Goal: Information Seeking & Learning: Find specific page/section

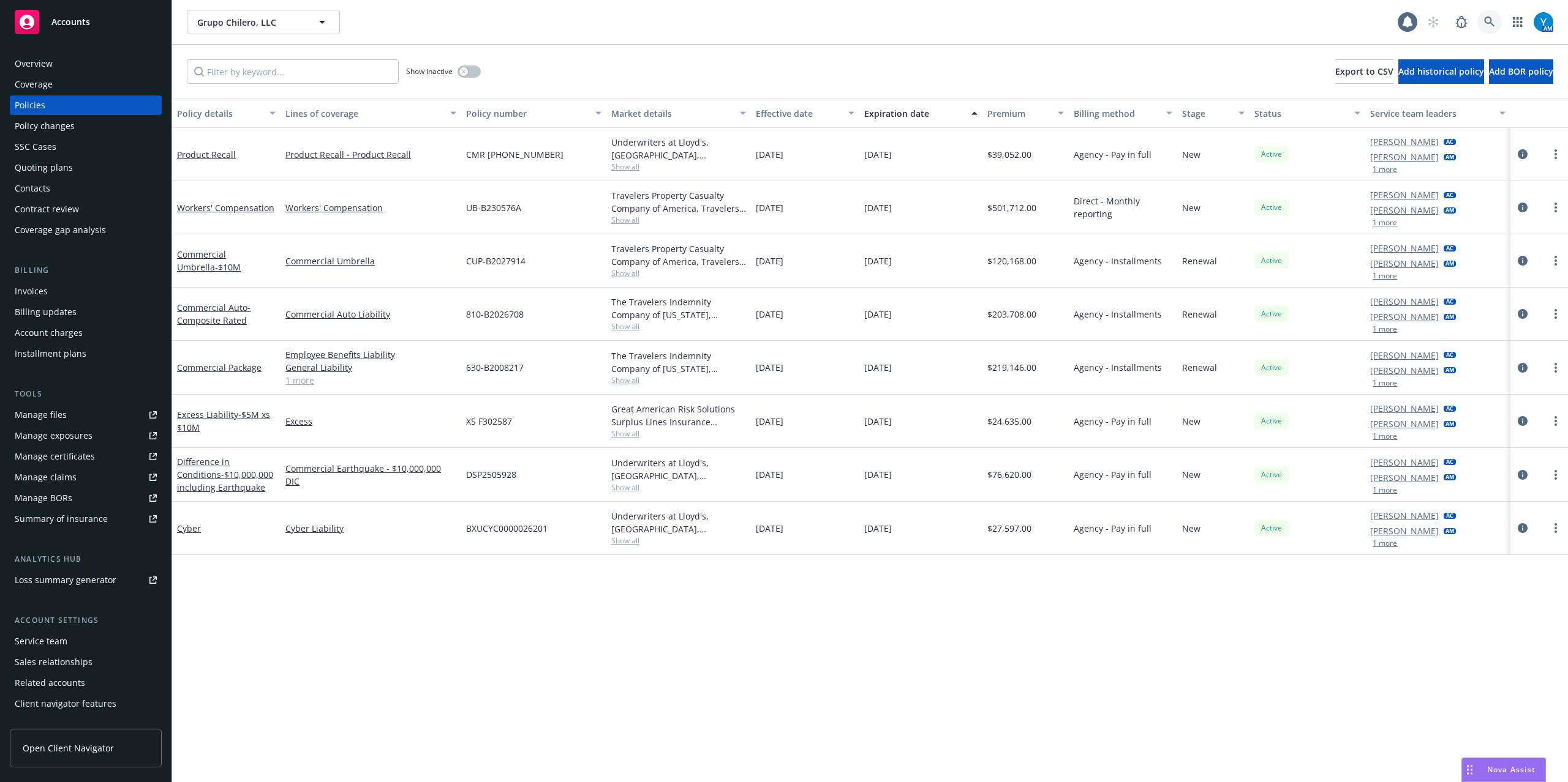
click at [1484, 20] on icon at bounding box center [1490, 22] width 11 height 11
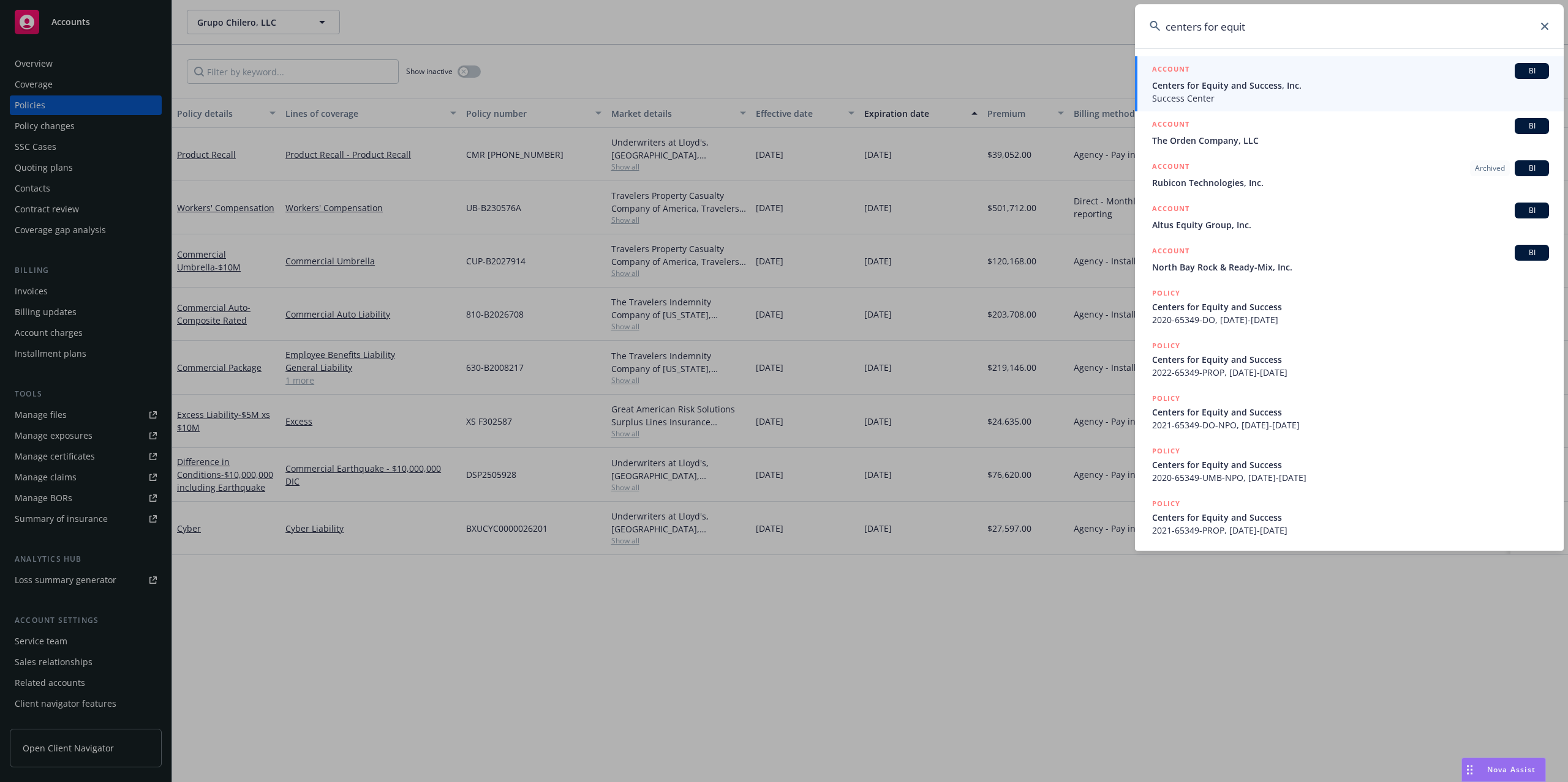
type input "centers for equity"
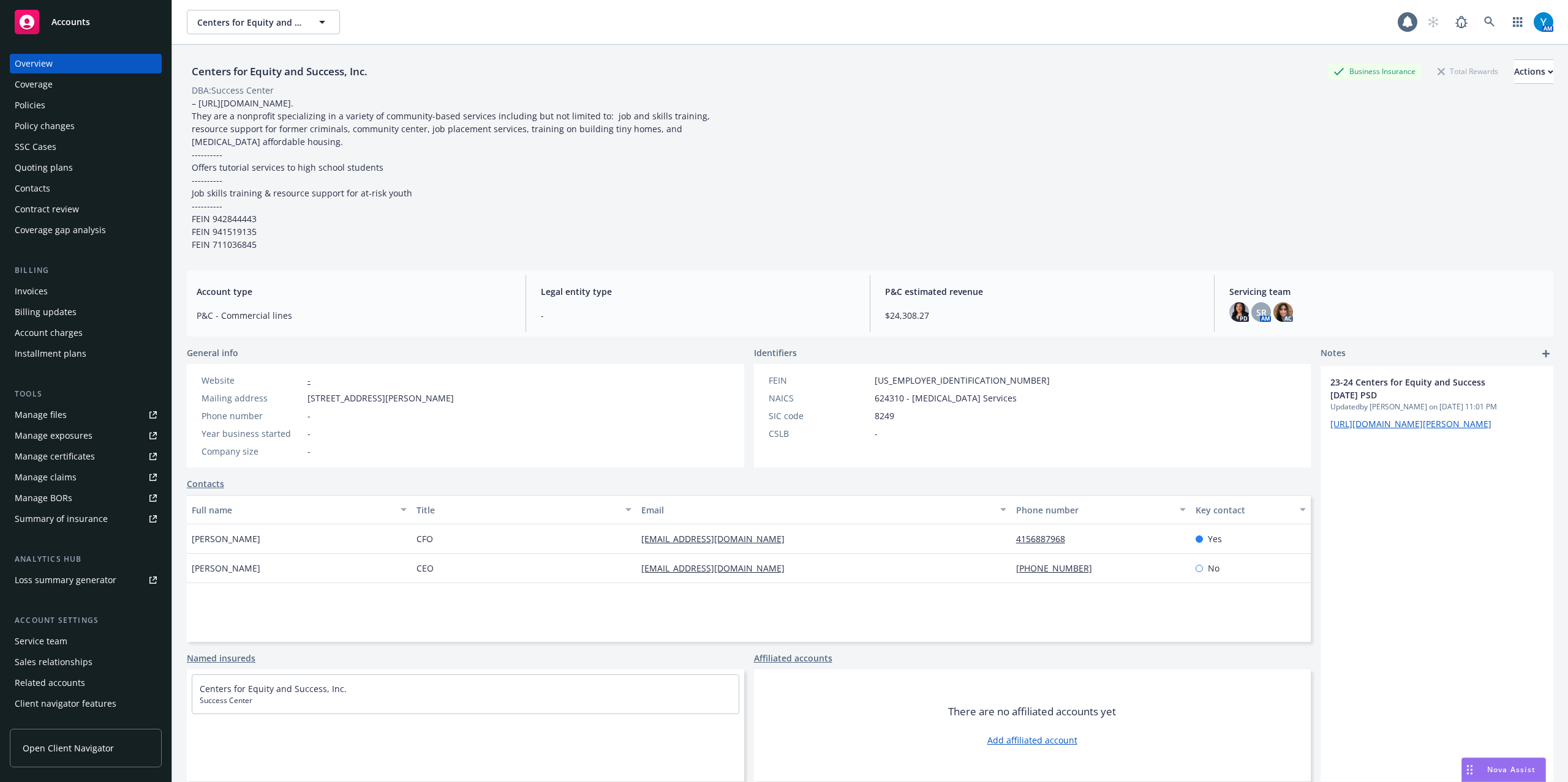
click at [86, 101] on div "Policies" at bounding box center [85, 104] width 142 height 19
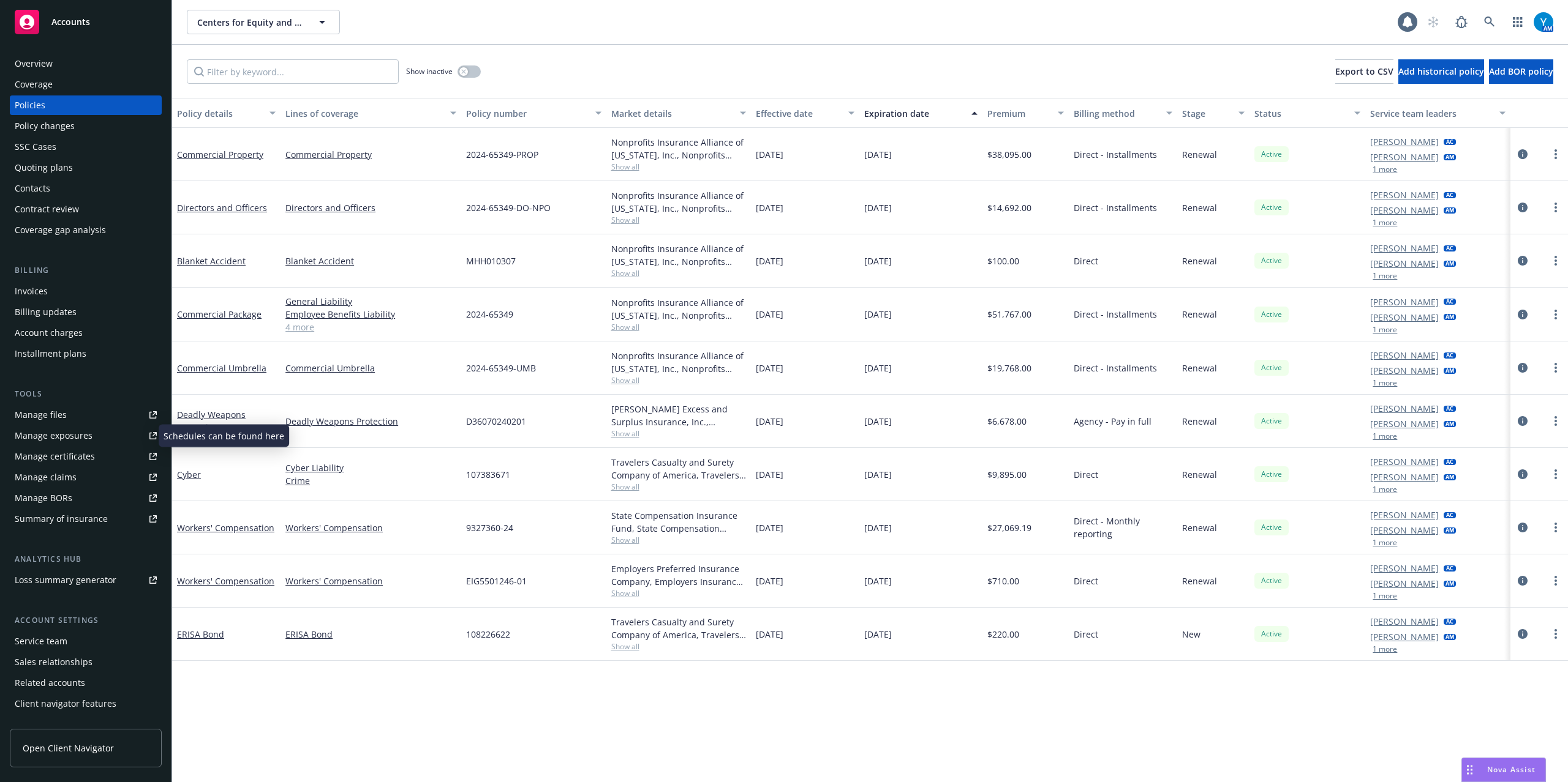
click at [71, 461] on div "Manage certificates" at bounding box center [55, 456] width 80 height 19
click at [1492, 18] on icon at bounding box center [1490, 22] width 11 height 11
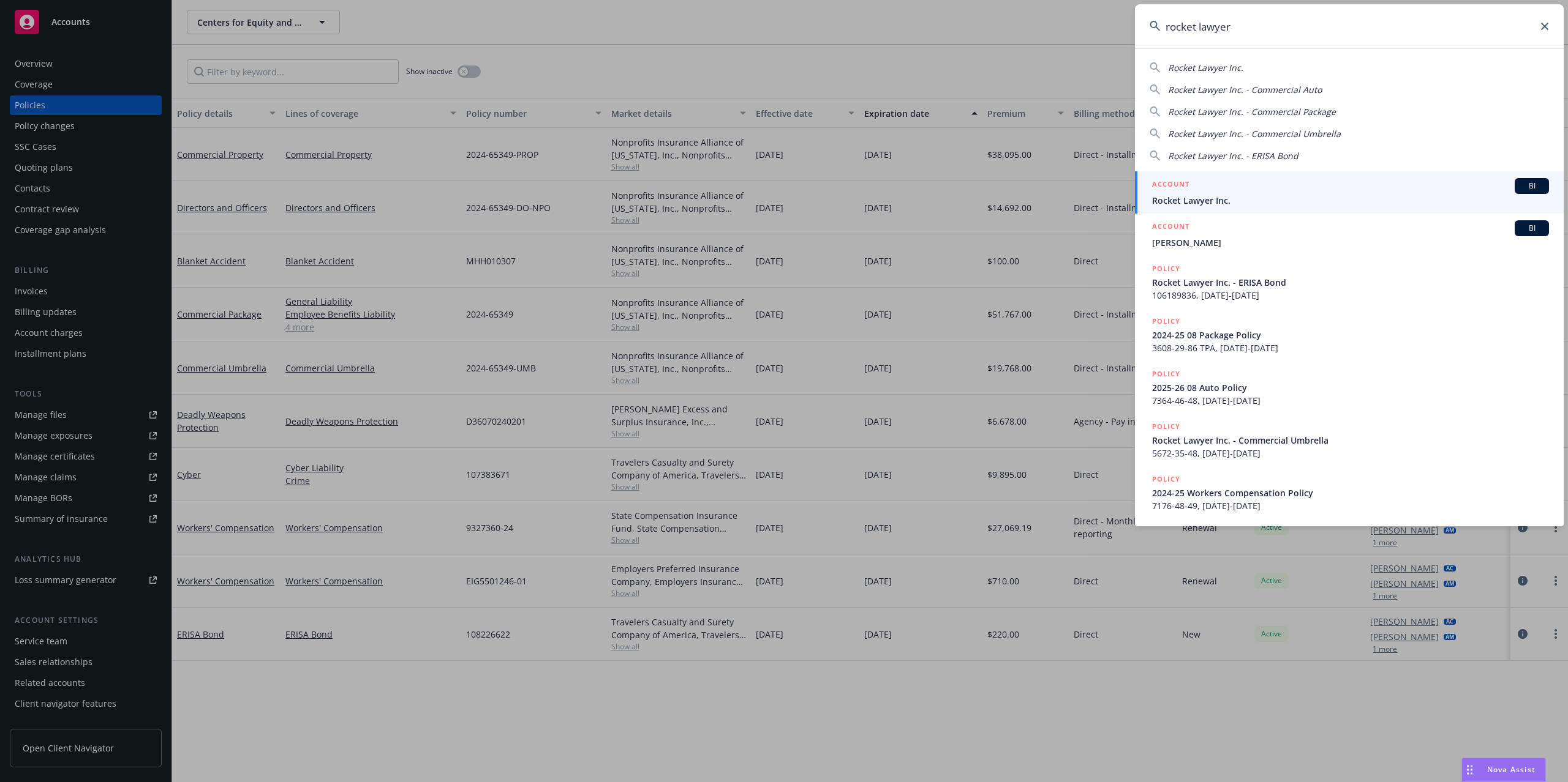
type input "rocket lawyer"
click at [1187, 191] on h5 "ACCOUNT" at bounding box center [1171, 185] width 38 height 15
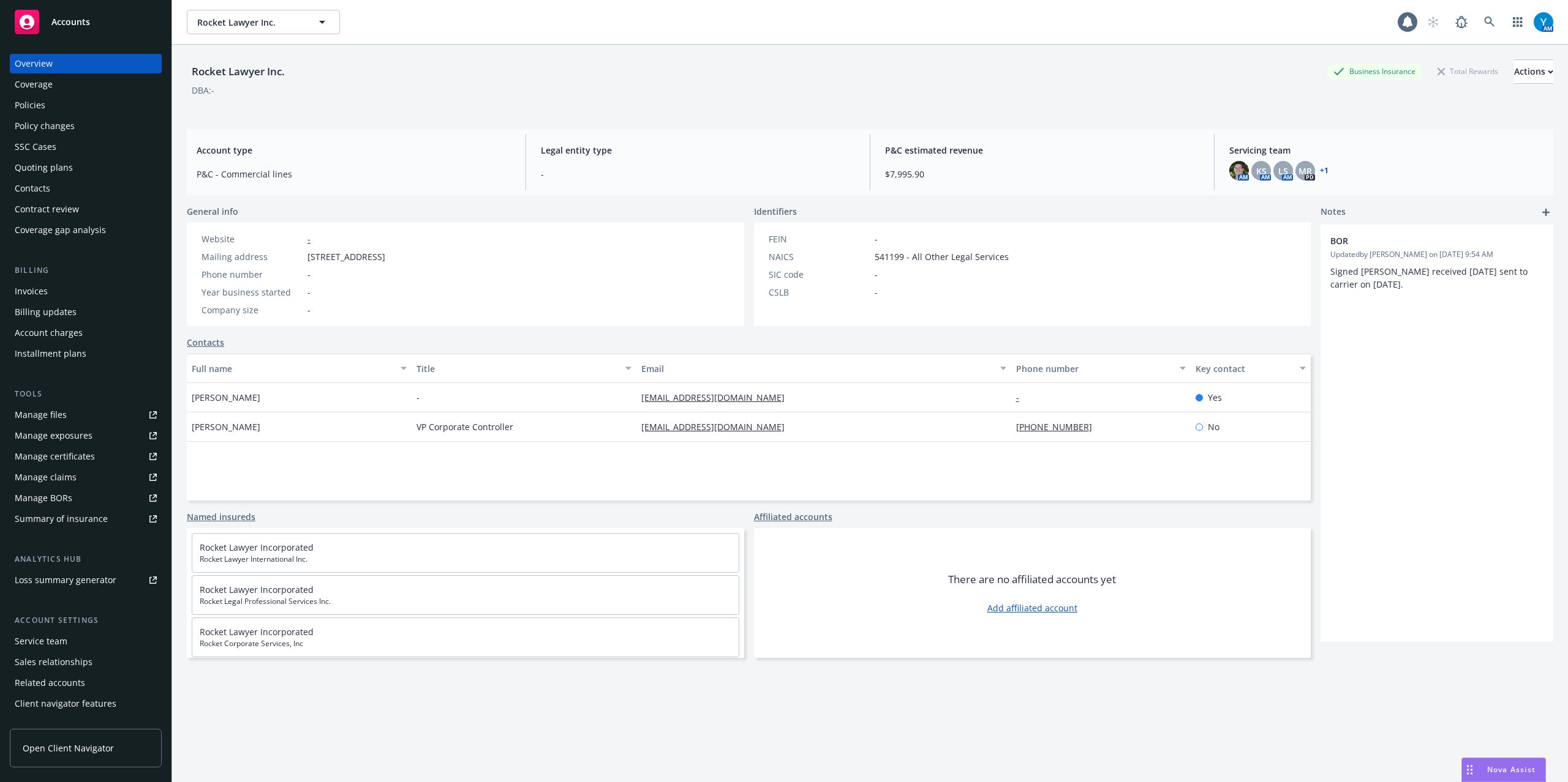
click at [60, 417] on div "Manage files" at bounding box center [41, 414] width 52 height 19
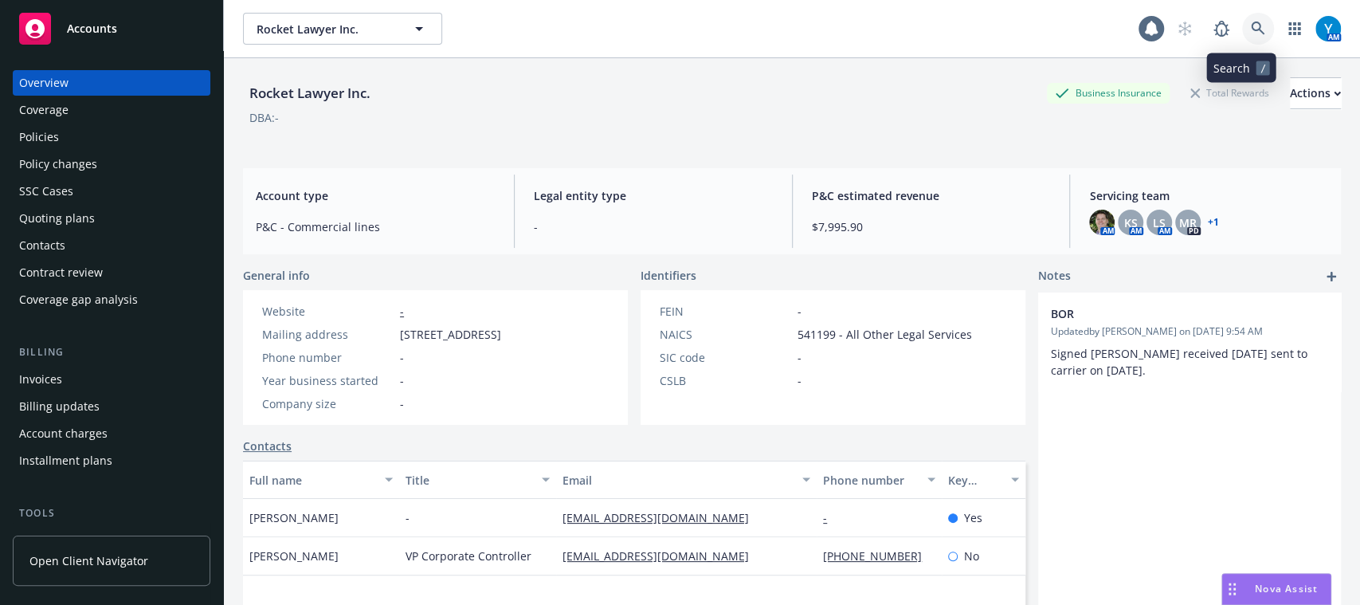
click at [1251, 29] on icon at bounding box center [1258, 29] width 14 height 14
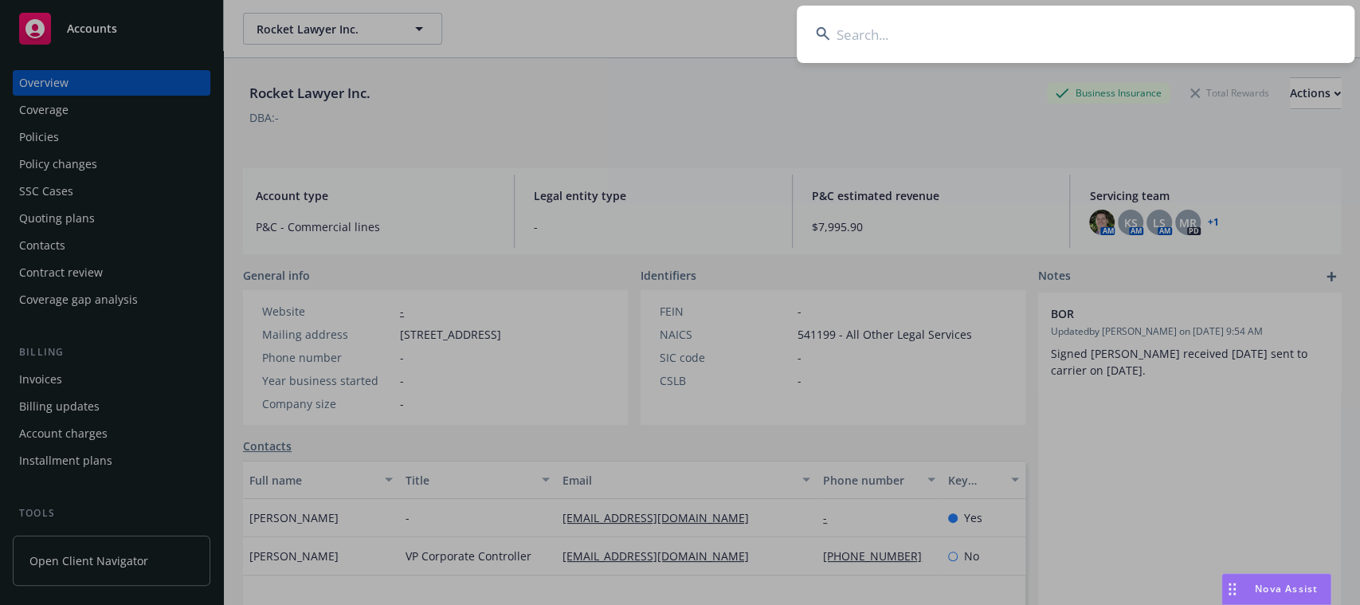
click at [1237, 29] on input at bounding box center [1076, 34] width 558 height 57
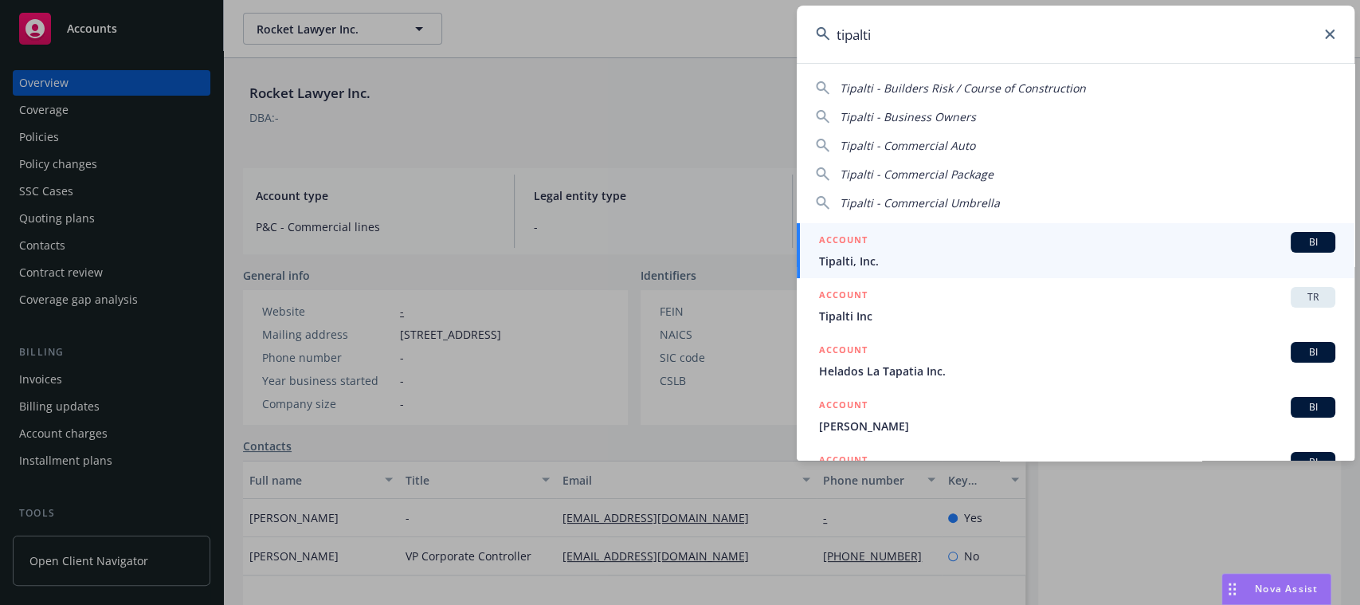
type input "tipalti"
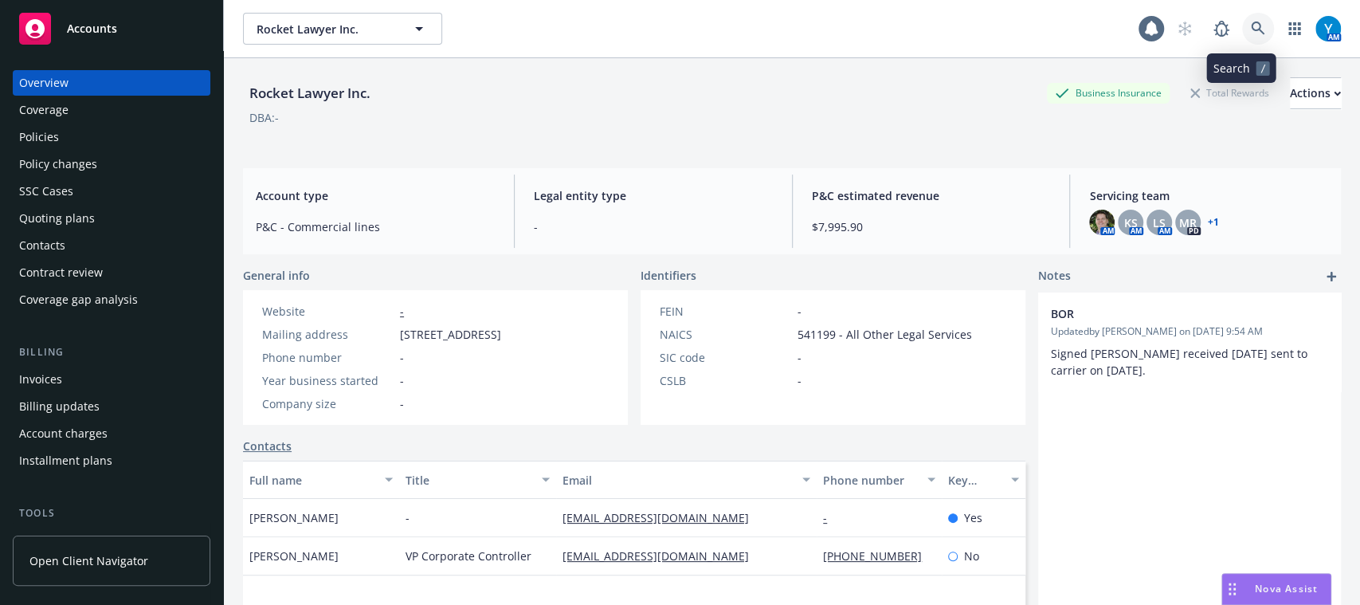
click at [1250, 32] on link at bounding box center [1258, 29] width 32 height 32
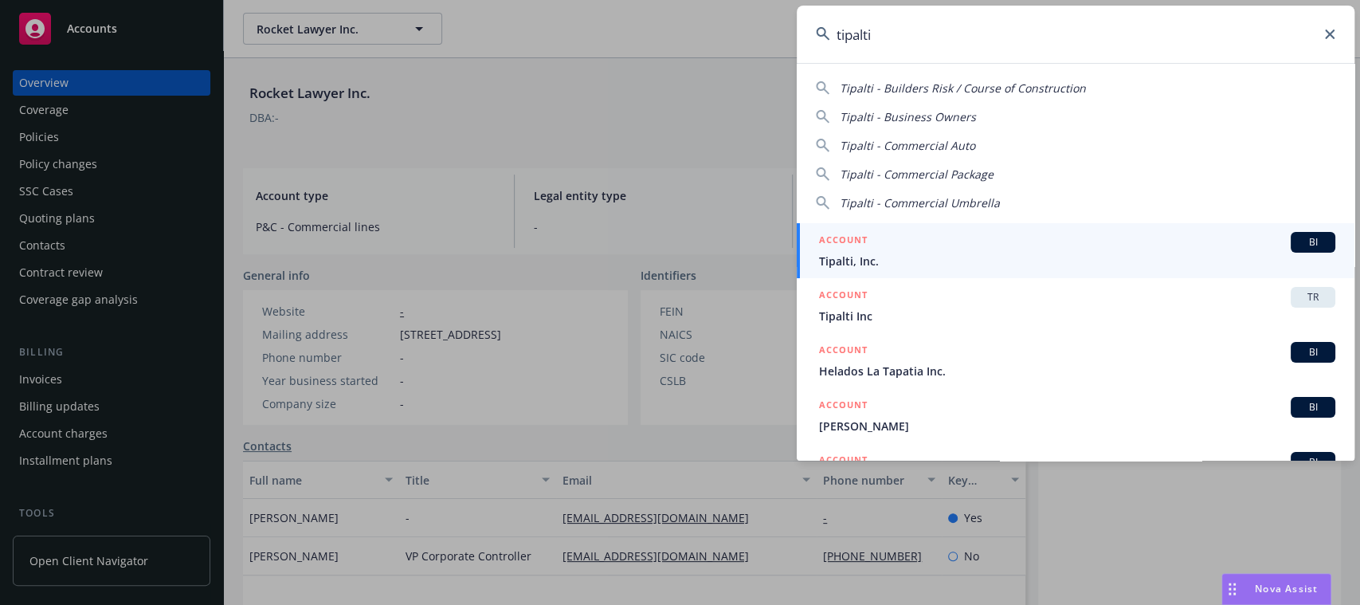
type input "tipalti"
click at [990, 259] on span "Tipalti, Inc." at bounding box center [1077, 261] width 516 height 17
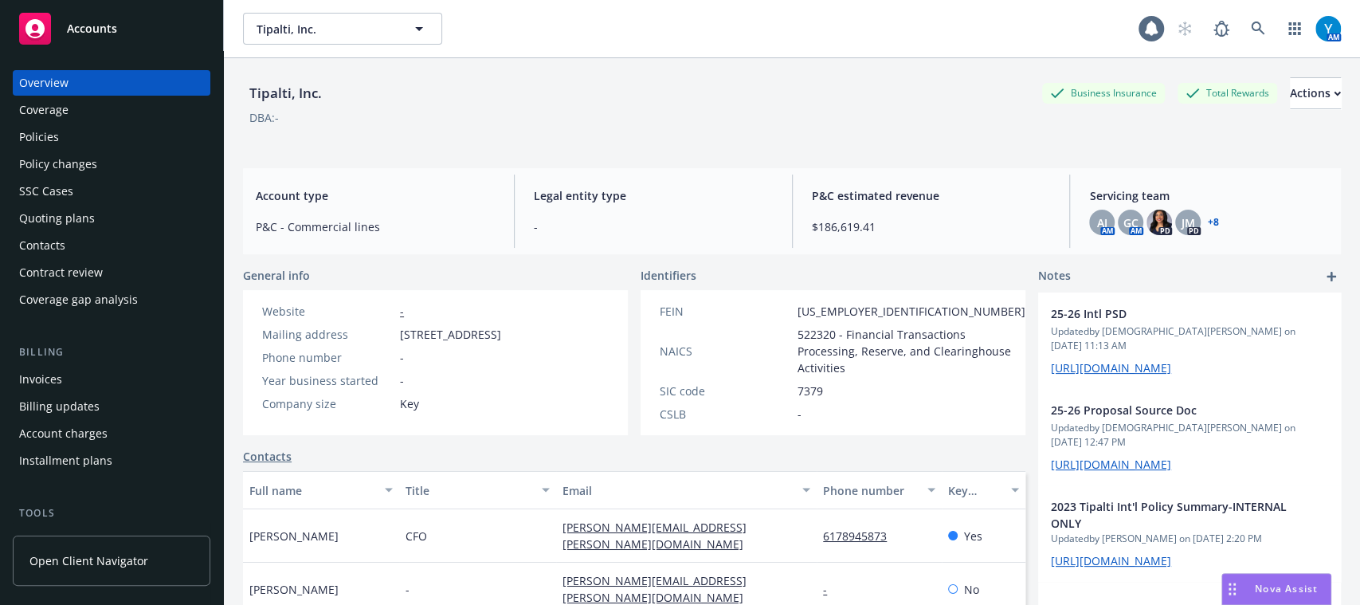
click at [56, 137] on div "Policies" at bounding box center [39, 136] width 40 height 25
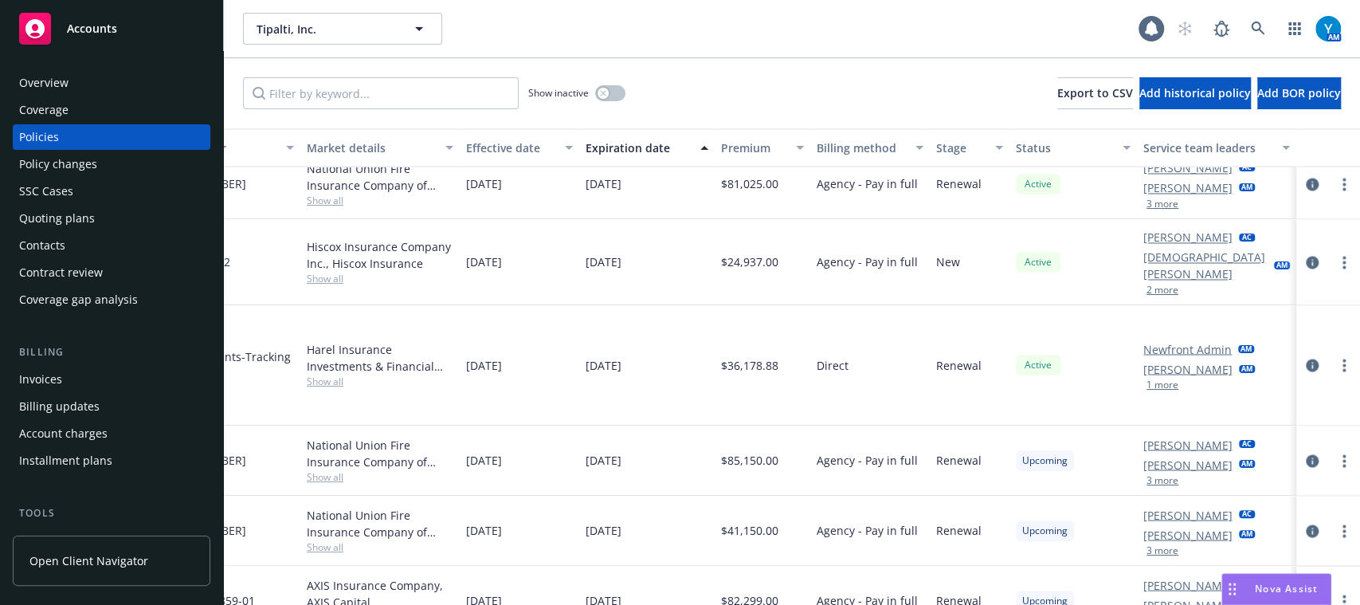
scroll to position [1872, 0]
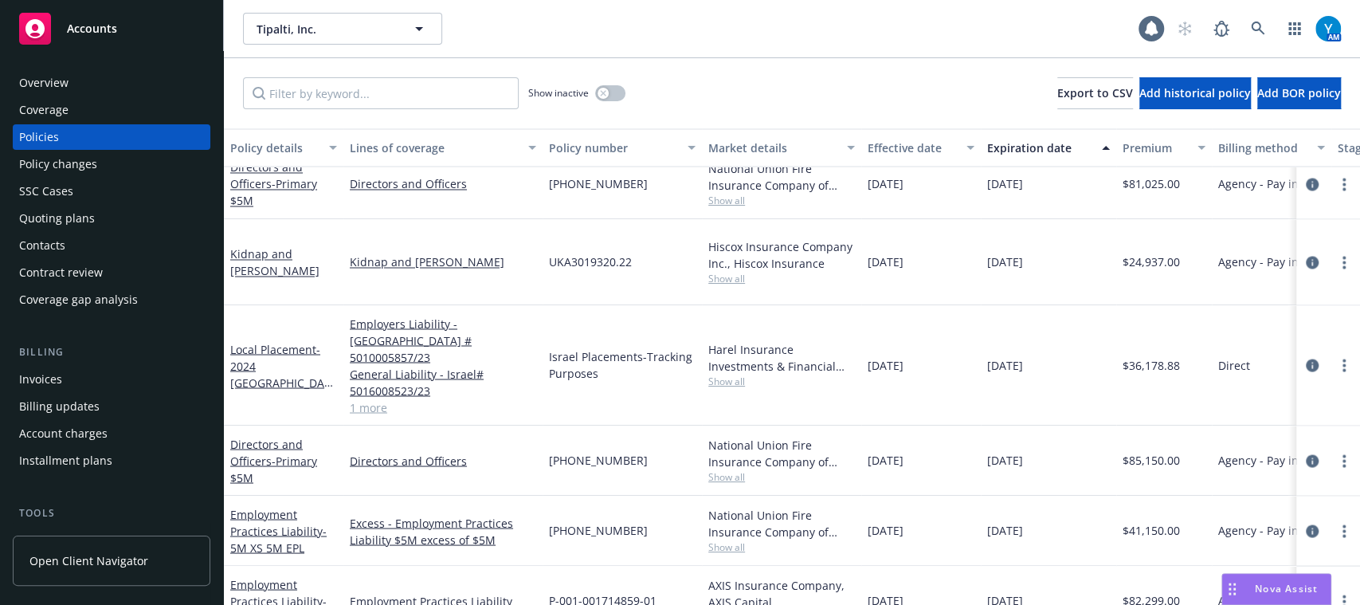
click at [120, 142] on div "Policies" at bounding box center [111, 136] width 185 height 25
click at [100, 219] on div "Quoting plans" at bounding box center [111, 218] width 185 height 25
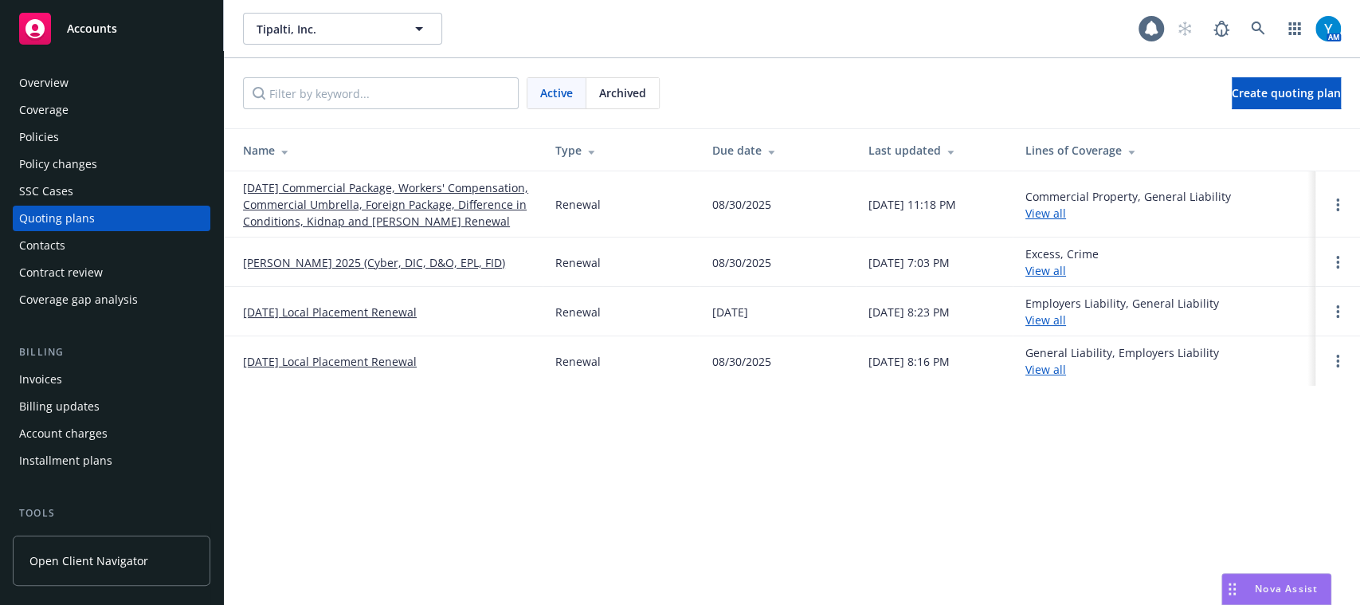
click at [339, 202] on link "08/31/25 Commercial Package, Workers' Compensation, Commercial Umbrella, Foreig…" at bounding box center [386, 204] width 287 height 50
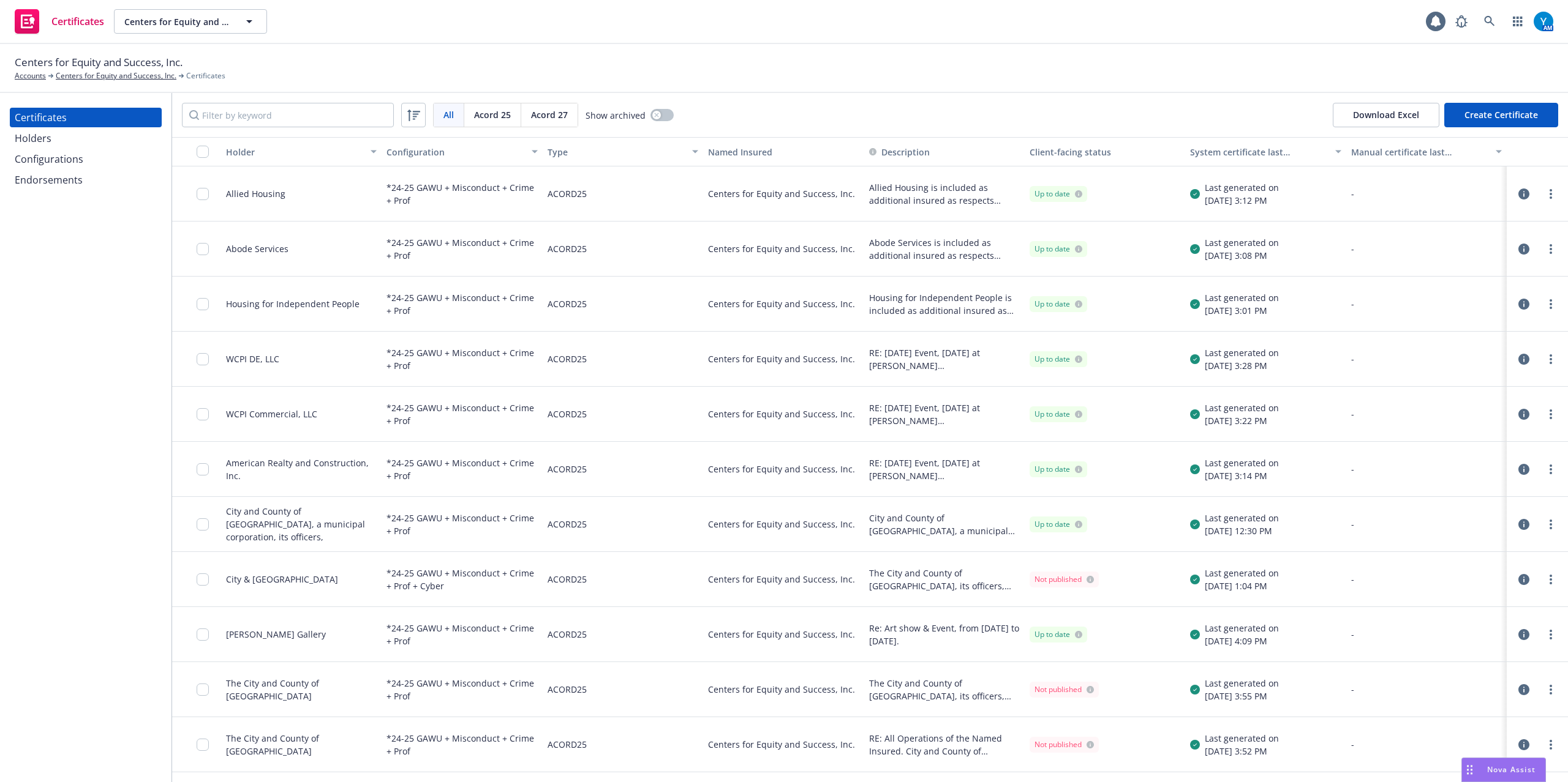
click at [35, 143] on div "Holders" at bounding box center [33, 138] width 37 height 19
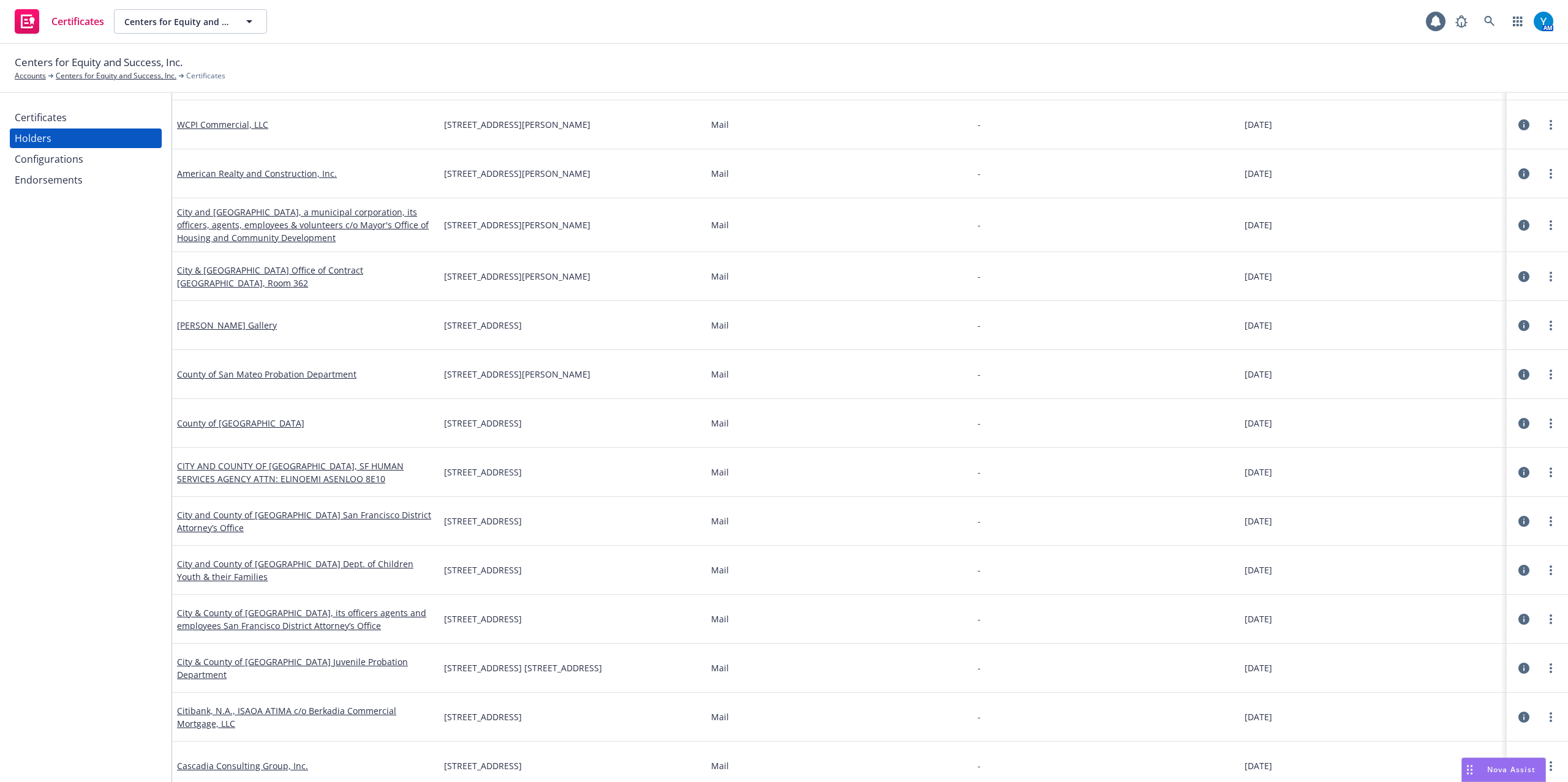
scroll to position [243, 0]
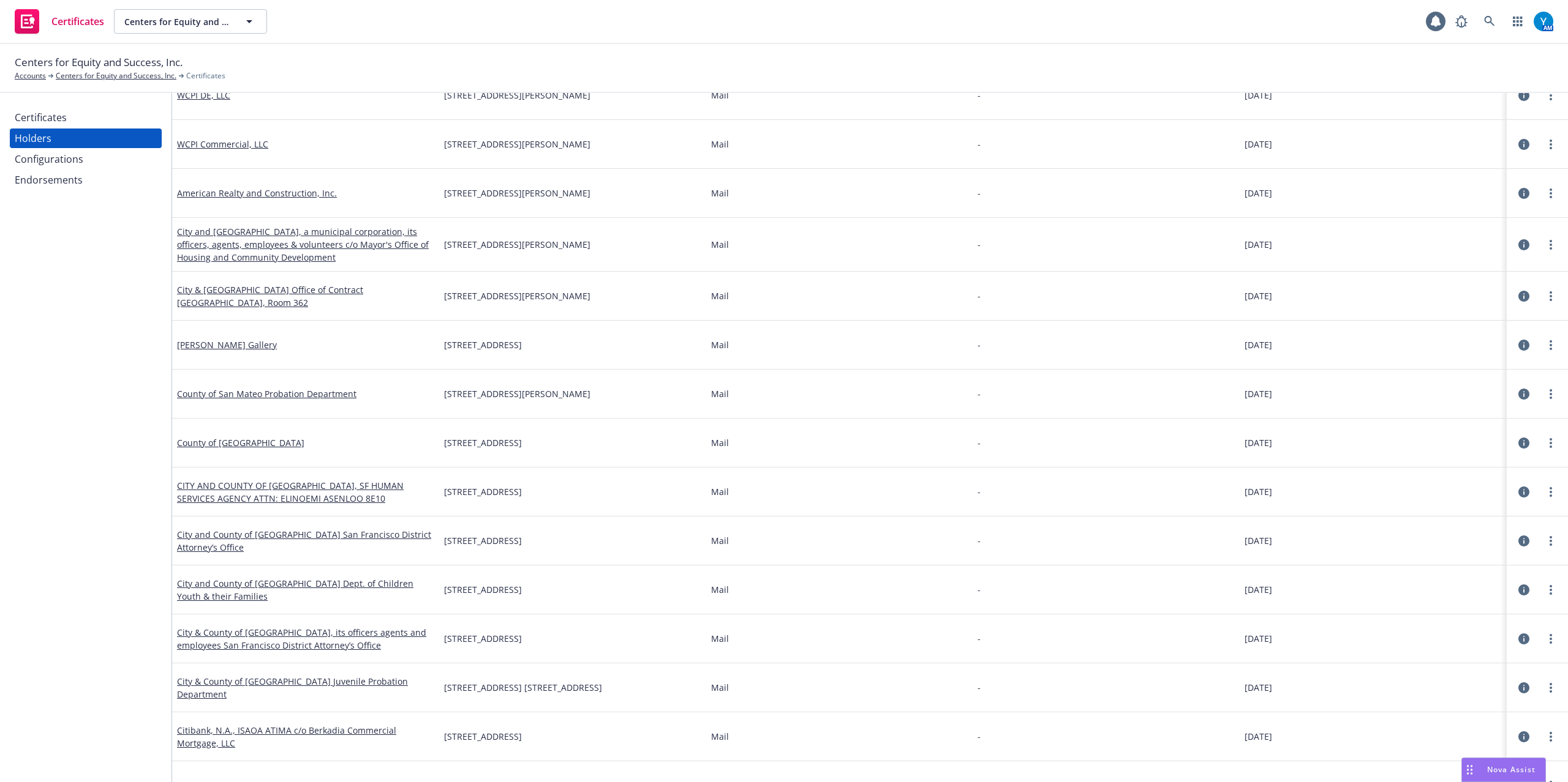
click at [74, 119] on div "Certificates" at bounding box center [85, 117] width 142 height 19
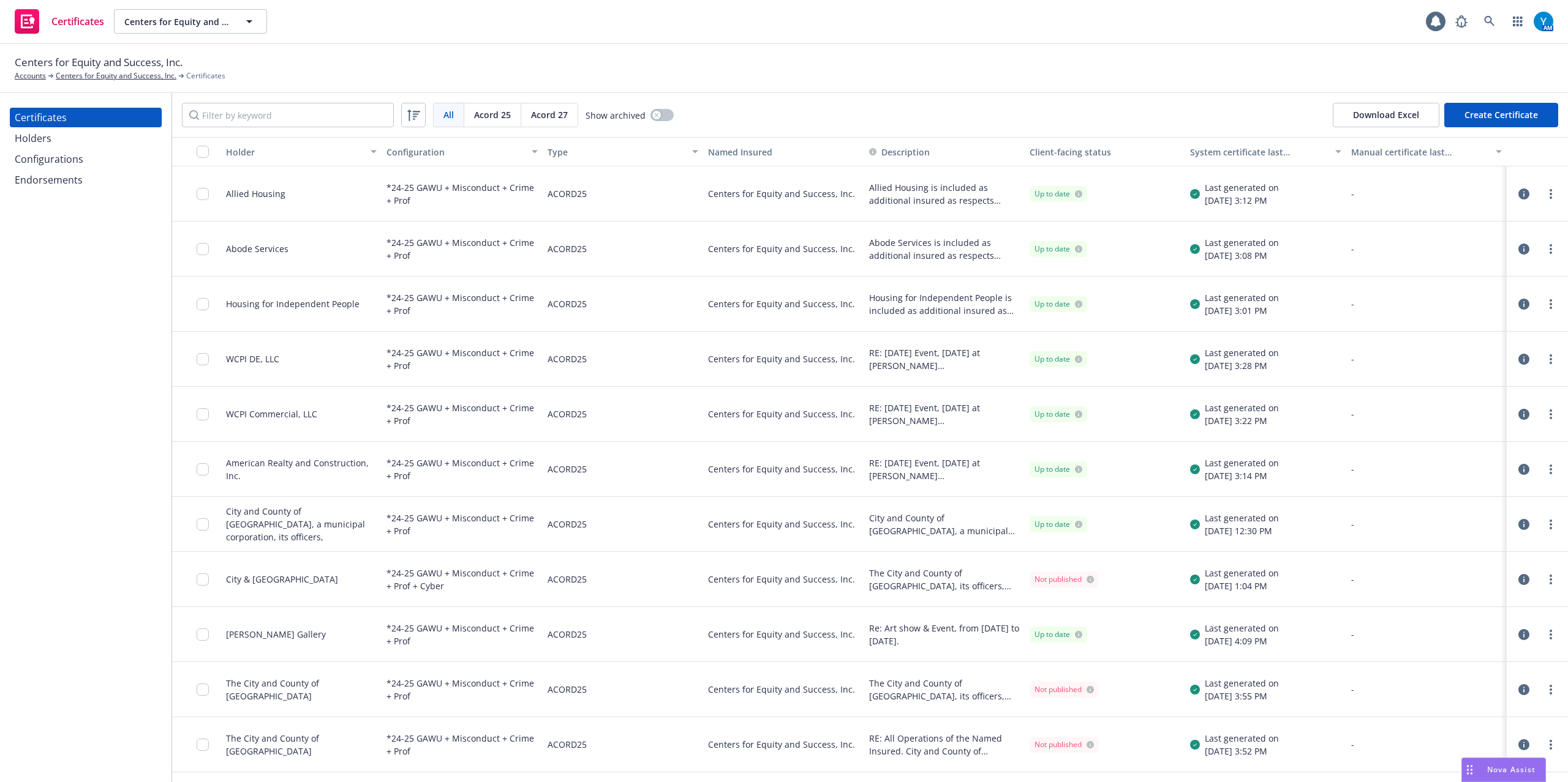
click at [1518, 191] on icon "button" at bounding box center [1523, 194] width 11 height 11
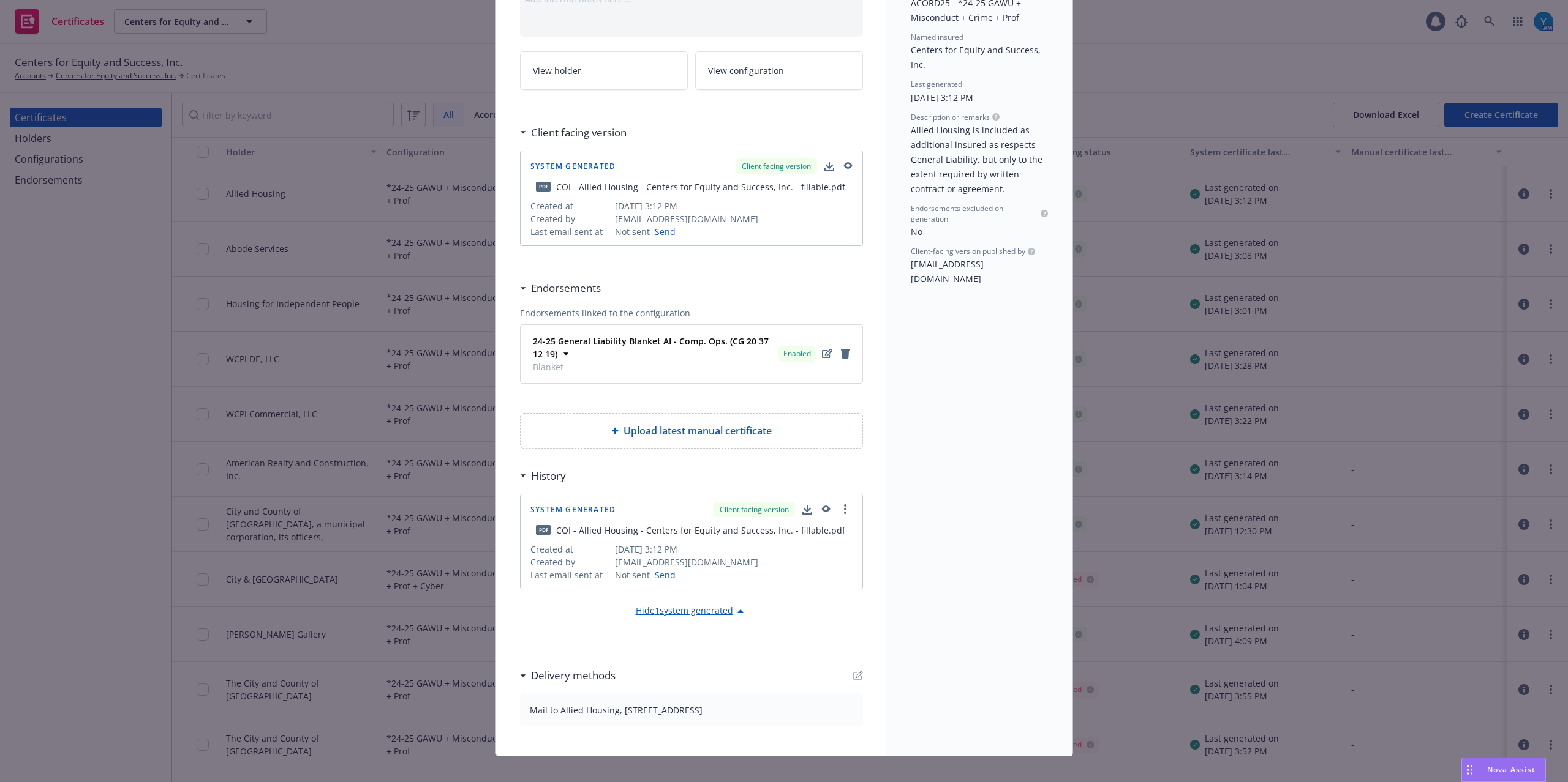
scroll to position [164, 0]
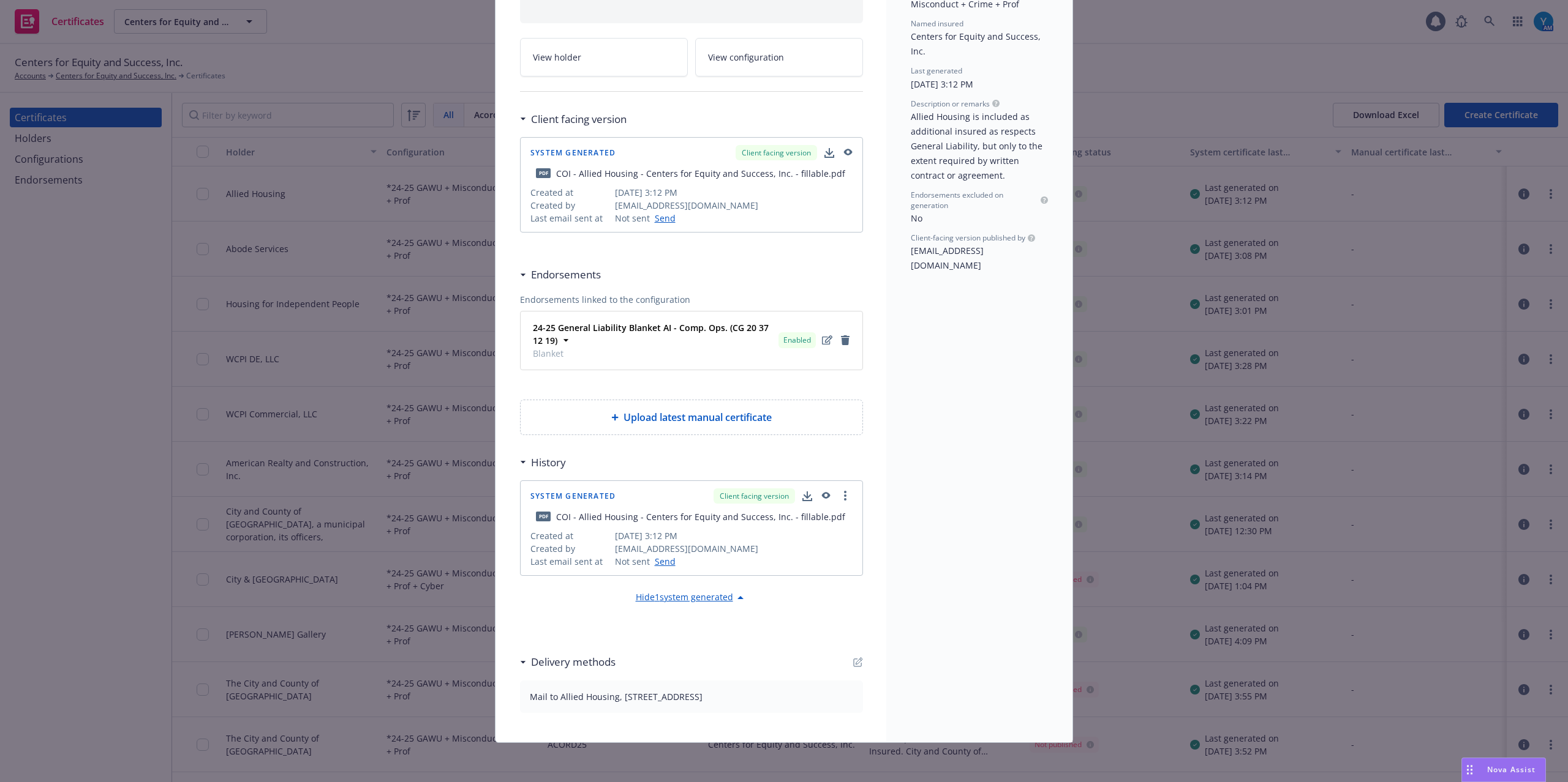
click at [853, 666] on icon "button" at bounding box center [858, 662] width 10 height 10
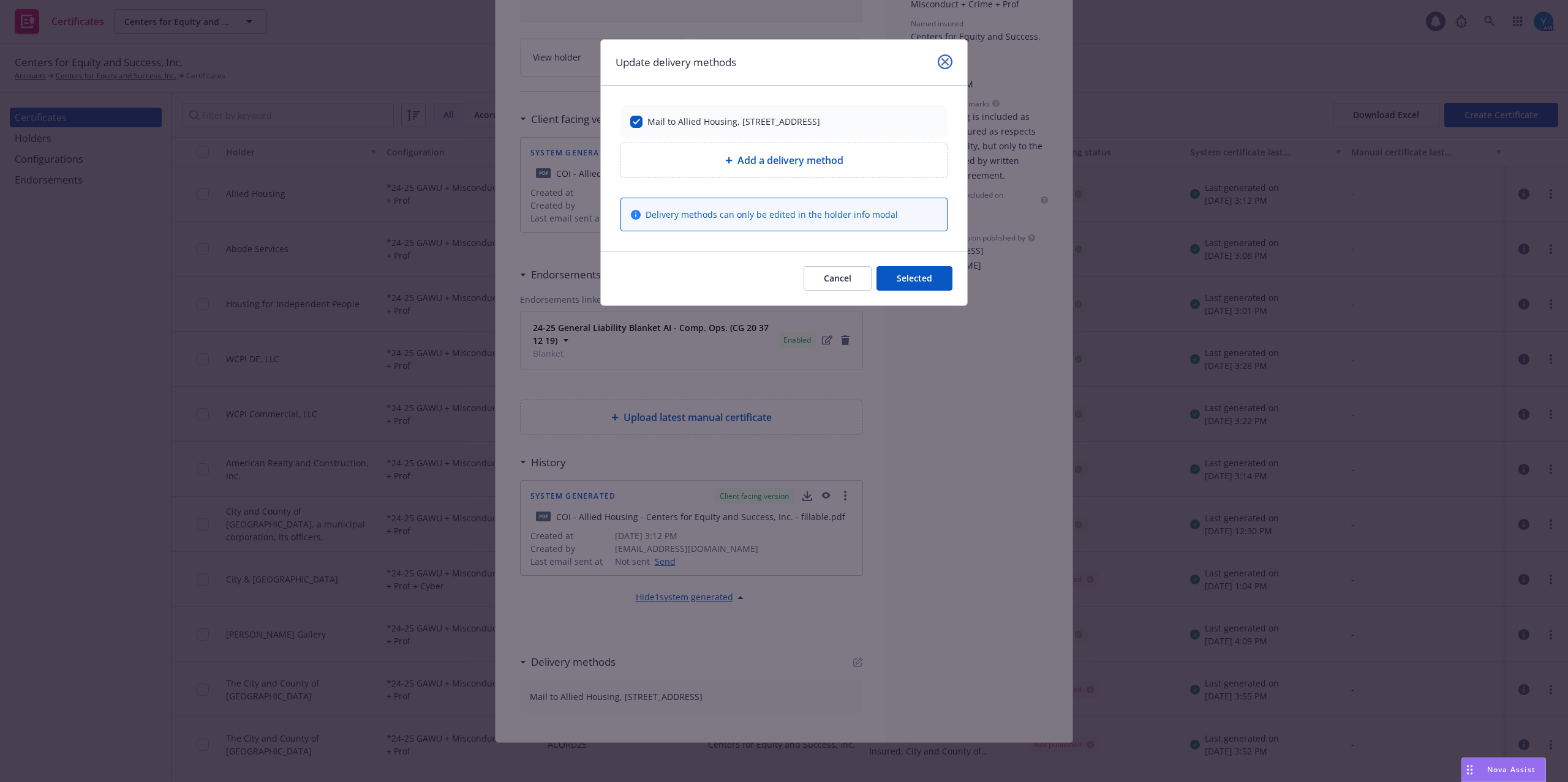
click at [945, 56] on link "close" at bounding box center [945, 61] width 15 height 15
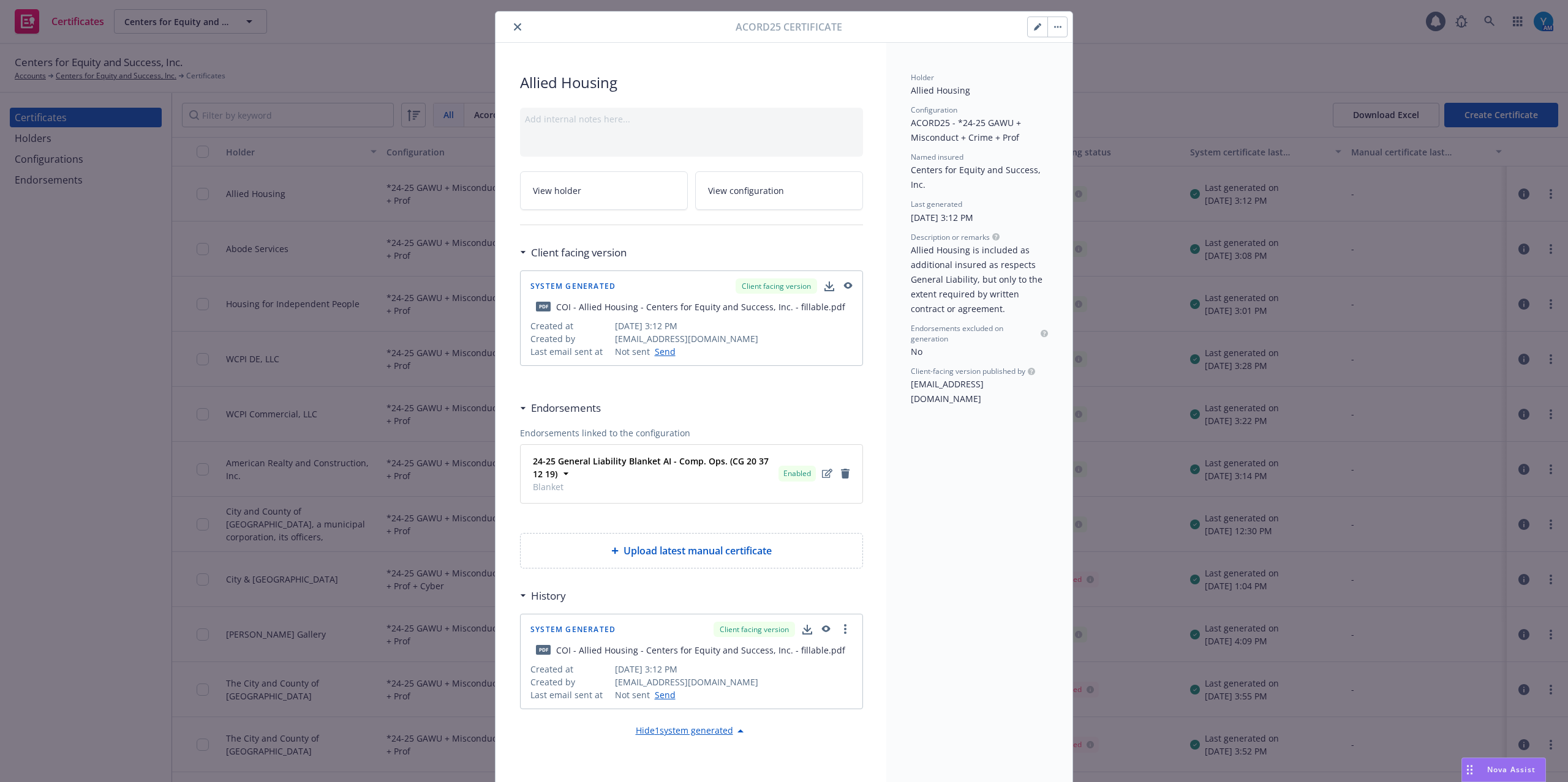
scroll to position [0, 0]
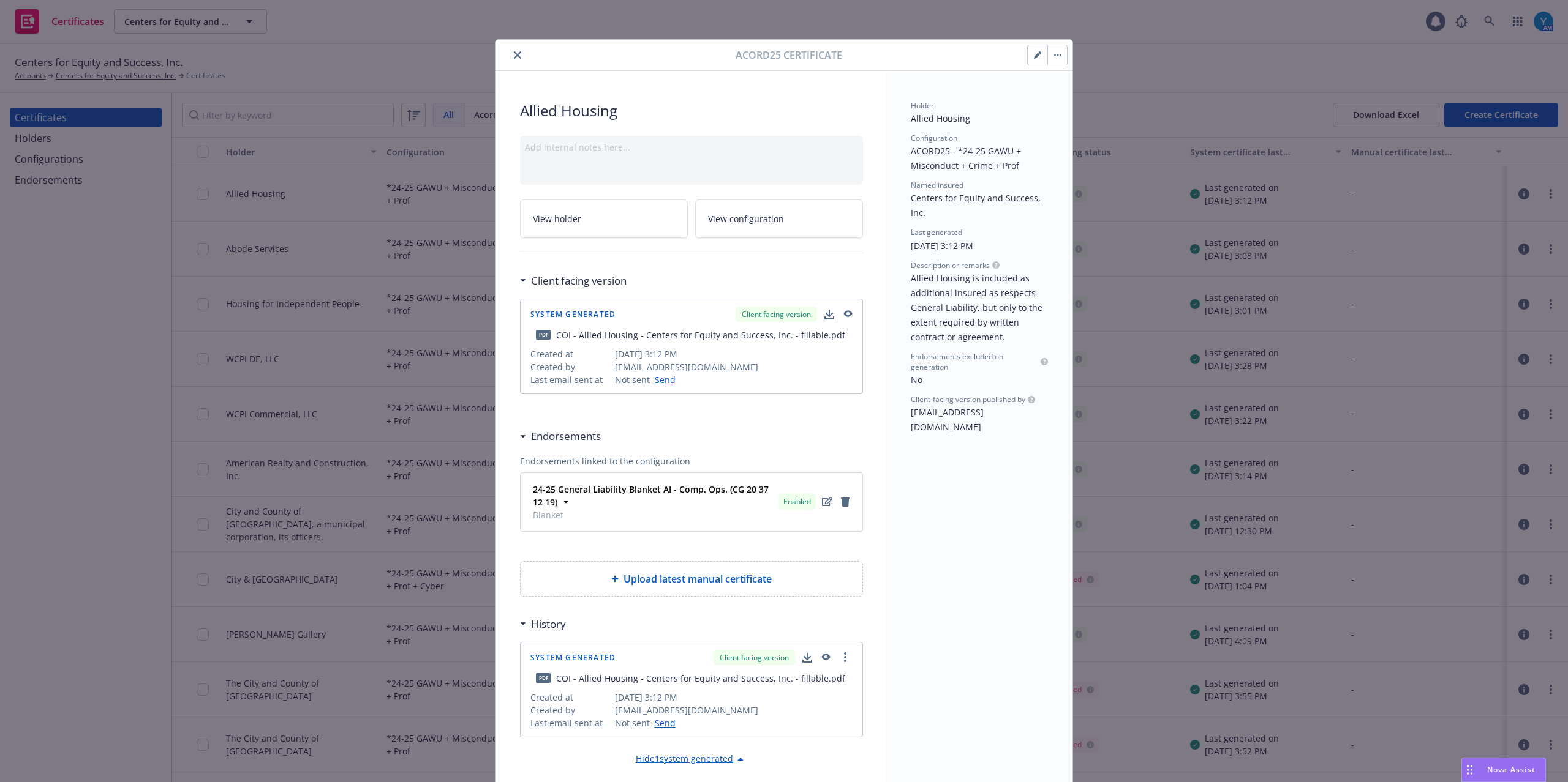
click at [514, 55] on icon "close" at bounding box center [518, 55] width 8 height 8
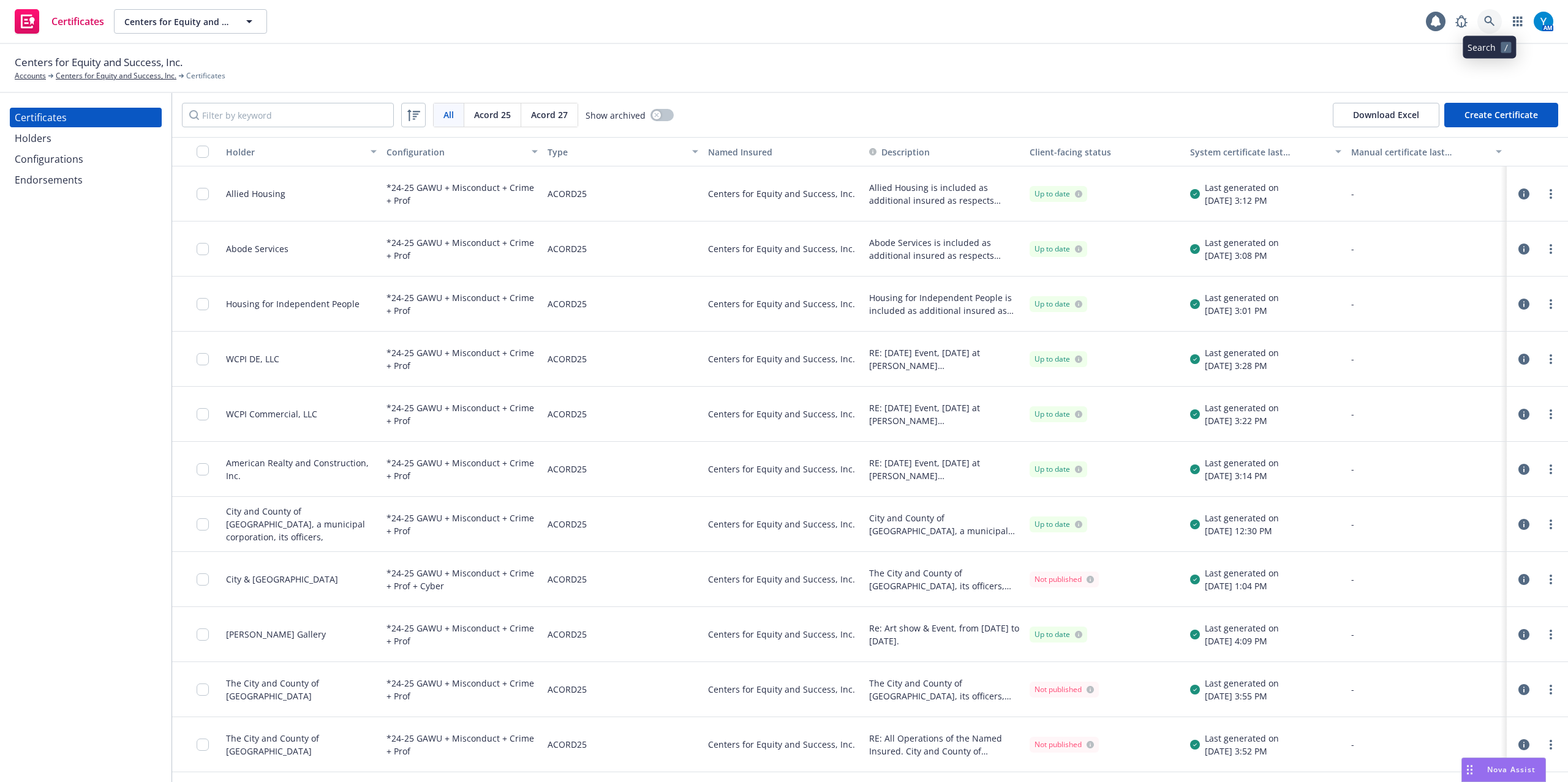
click at [1485, 11] on link at bounding box center [1490, 22] width 25 height 25
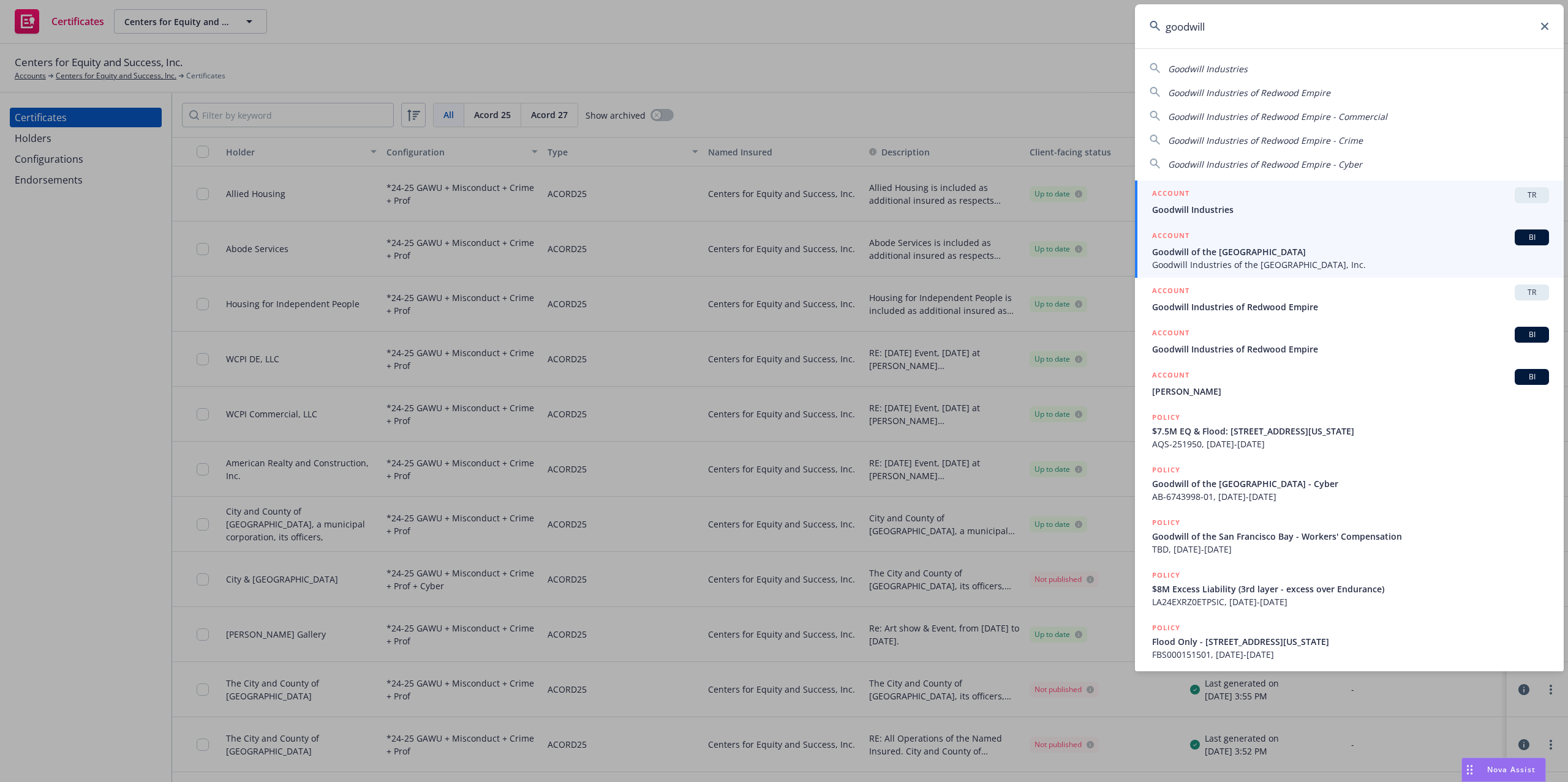
type input "goodwill"
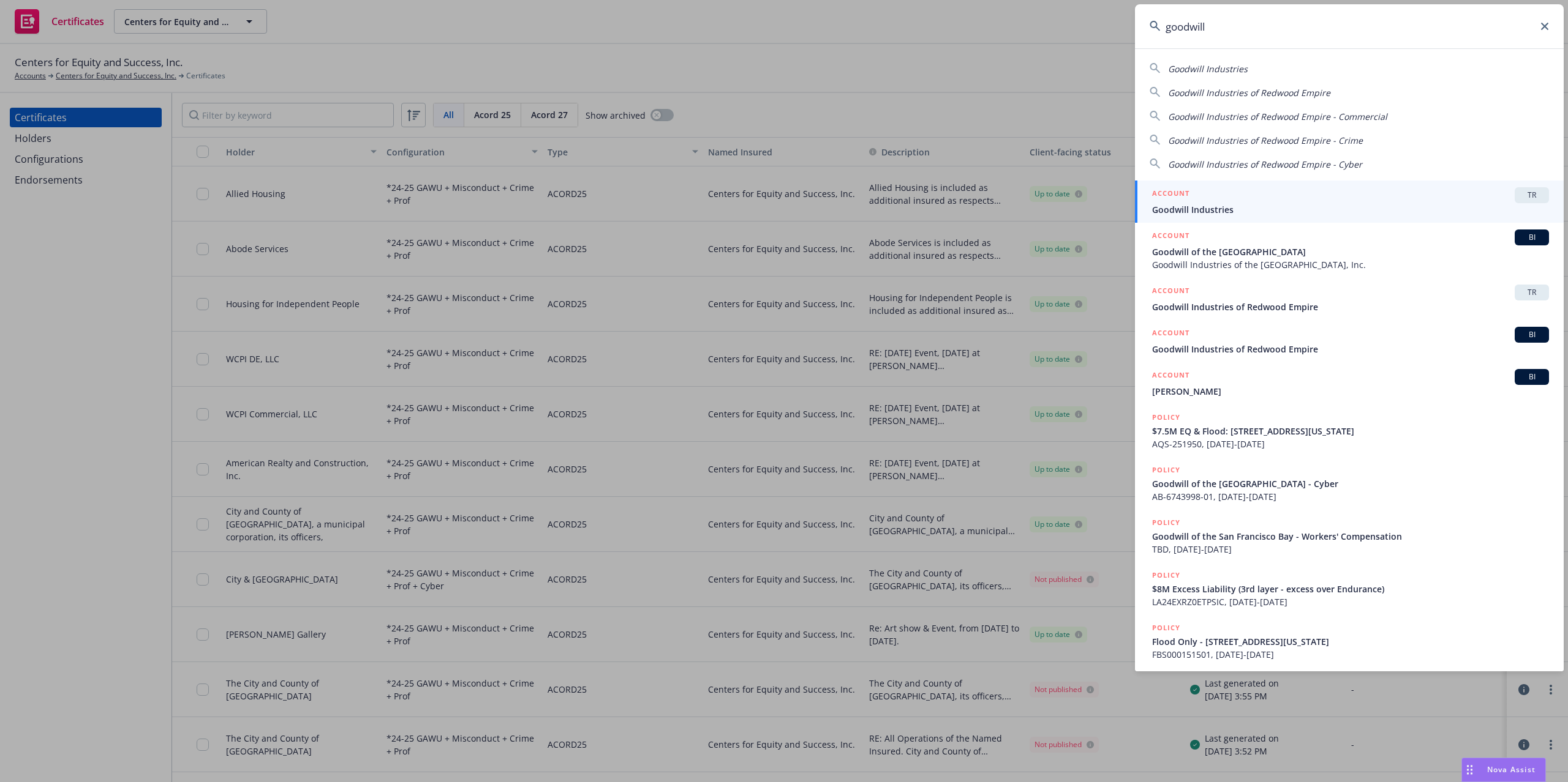
drag, startPoint x: 1297, startPoint y: 257, endPoint x: 1307, endPoint y: 267, distance: 14.1
click at [1297, 257] on div "ACCOUNT BI Goodwill of the San Francisco Bay Goodwill Industries of the Greater…" at bounding box center [1350, 250] width 397 height 41
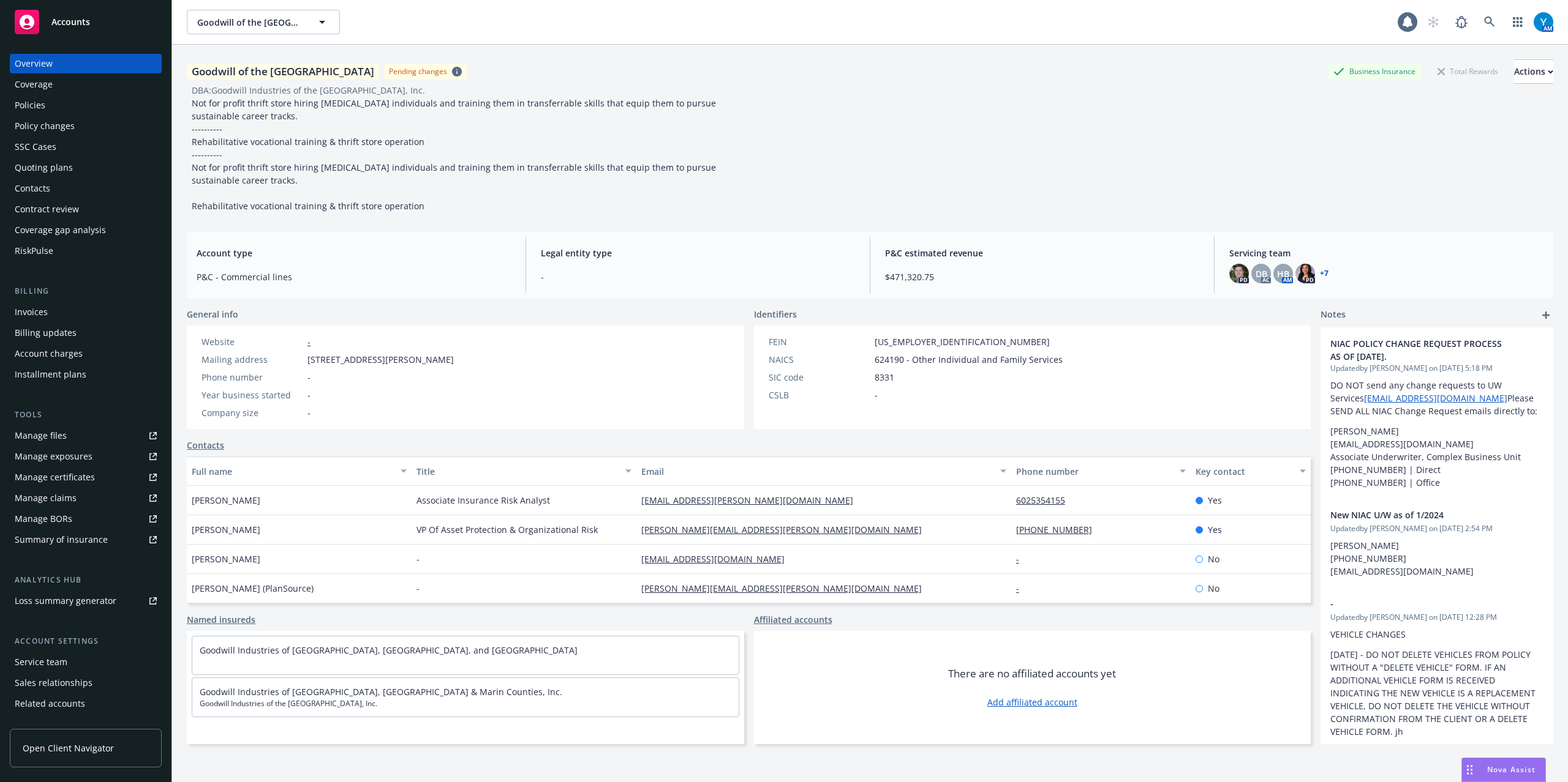
click at [66, 481] on div "Manage certificates" at bounding box center [55, 477] width 80 height 19
click at [71, 436] on link "Manage files" at bounding box center [86, 436] width 152 height 19
click at [1484, 19] on icon at bounding box center [1490, 22] width 11 height 11
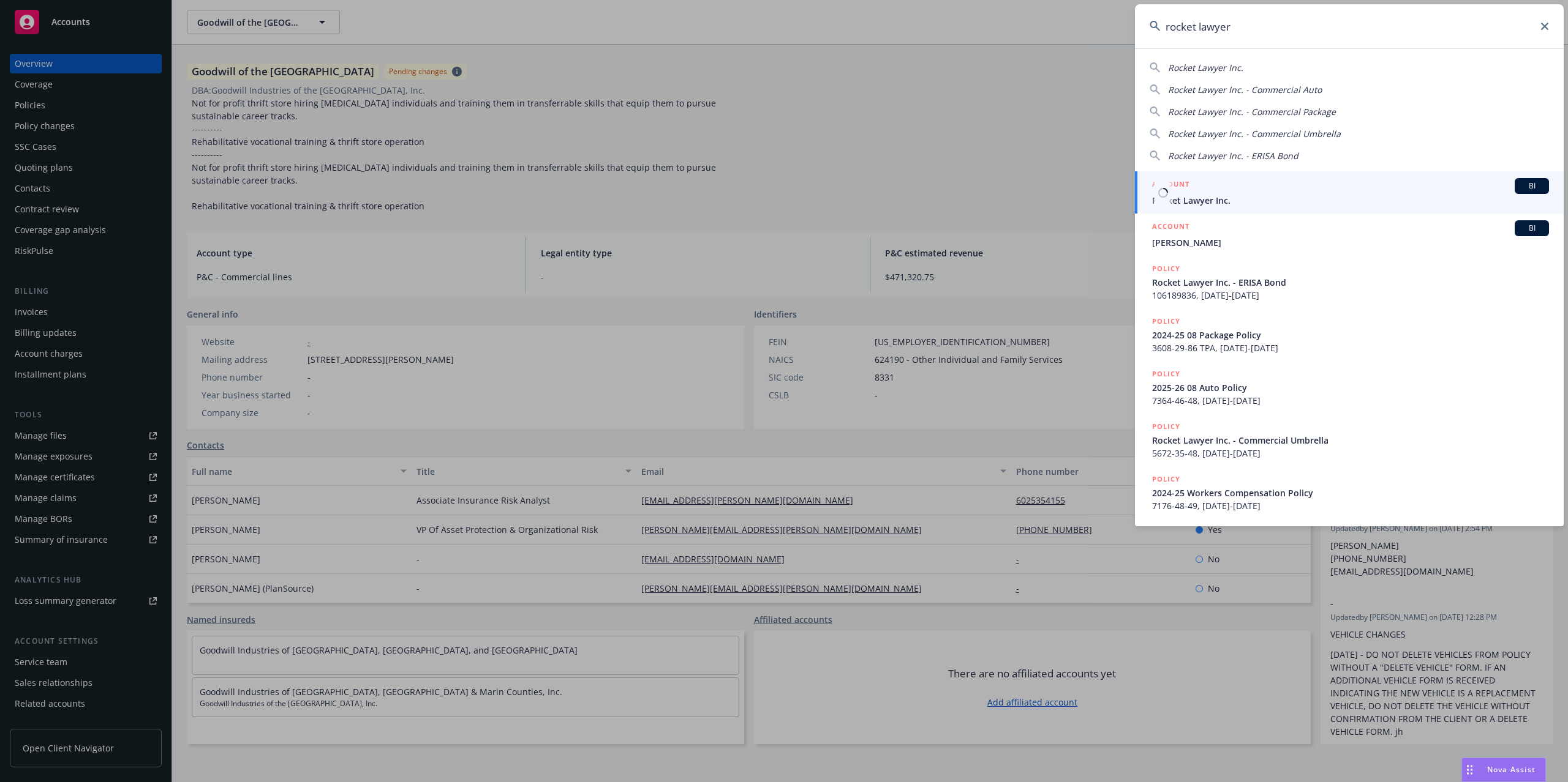
type input "rocket lawyer"
click at [1219, 191] on div "ACCOUNT BI" at bounding box center [1350, 186] width 397 height 16
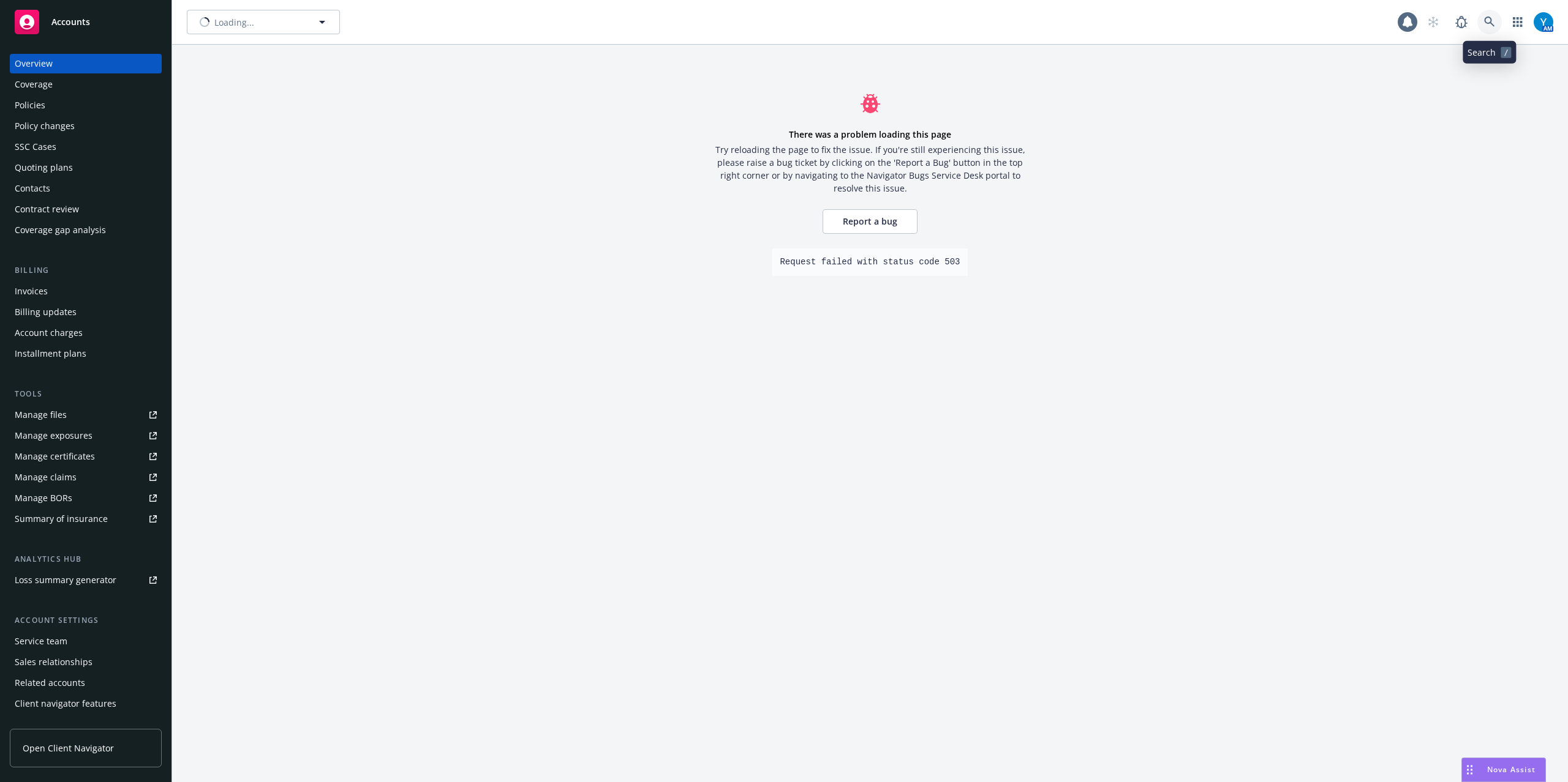
click at [1480, 16] on link at bounding box center [1490, 22] width 25 height 25
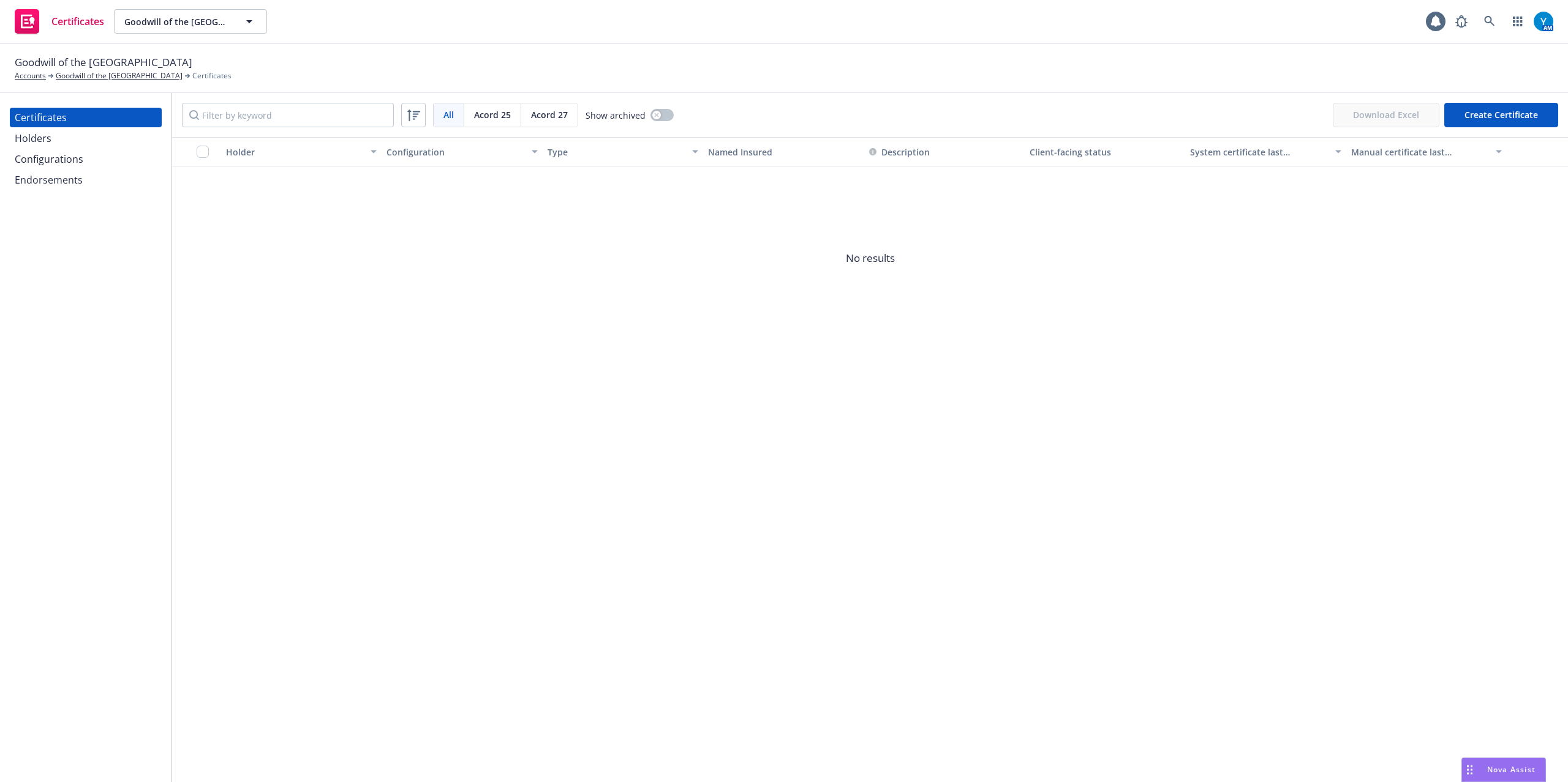
click at [44, 143] on div "Holders" at bounding box center [33, 138] width 37 height 19
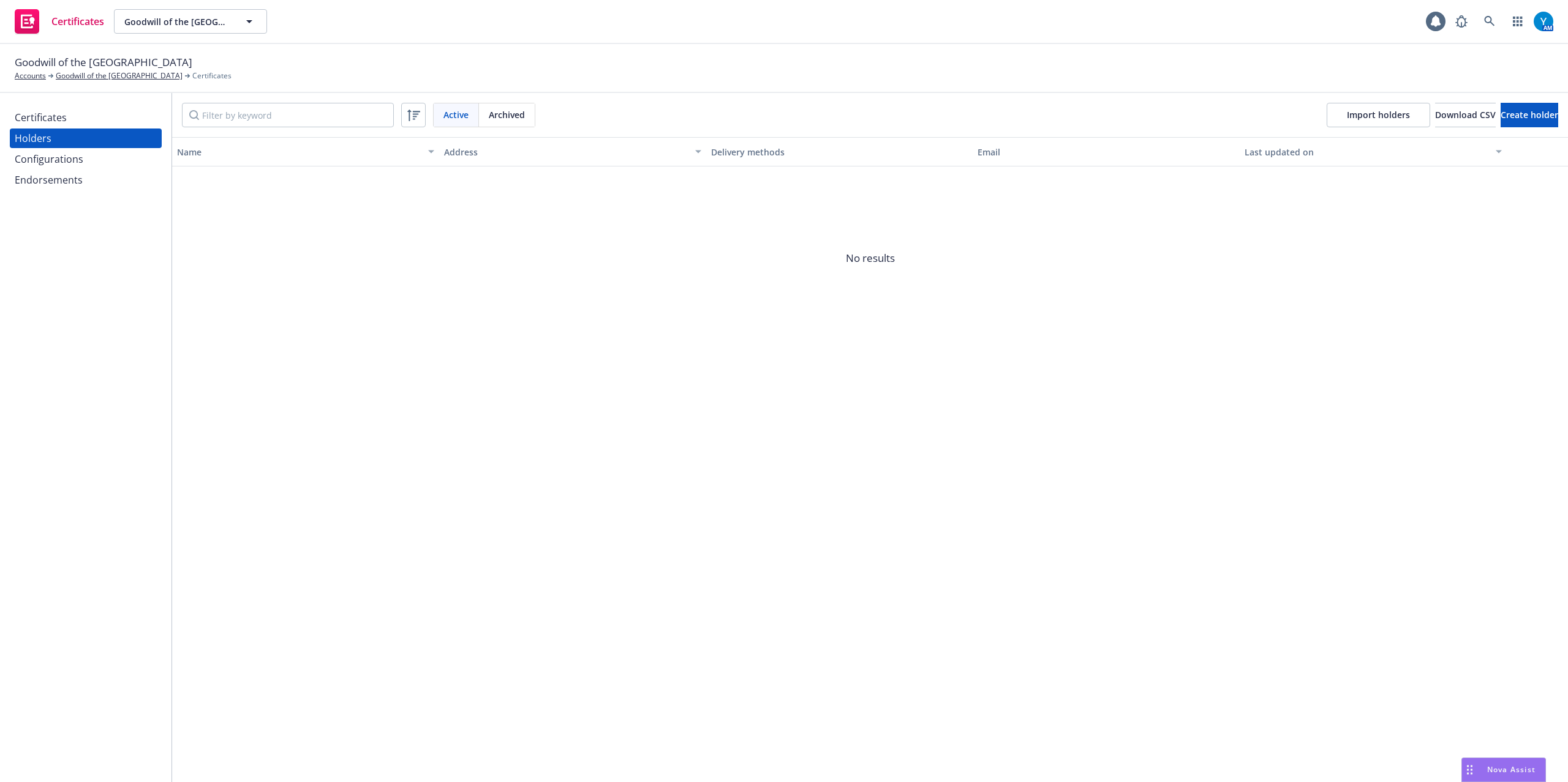
click at [57, 159] on div "Configurations" at bounding box center [48, 158] width 68 height 19
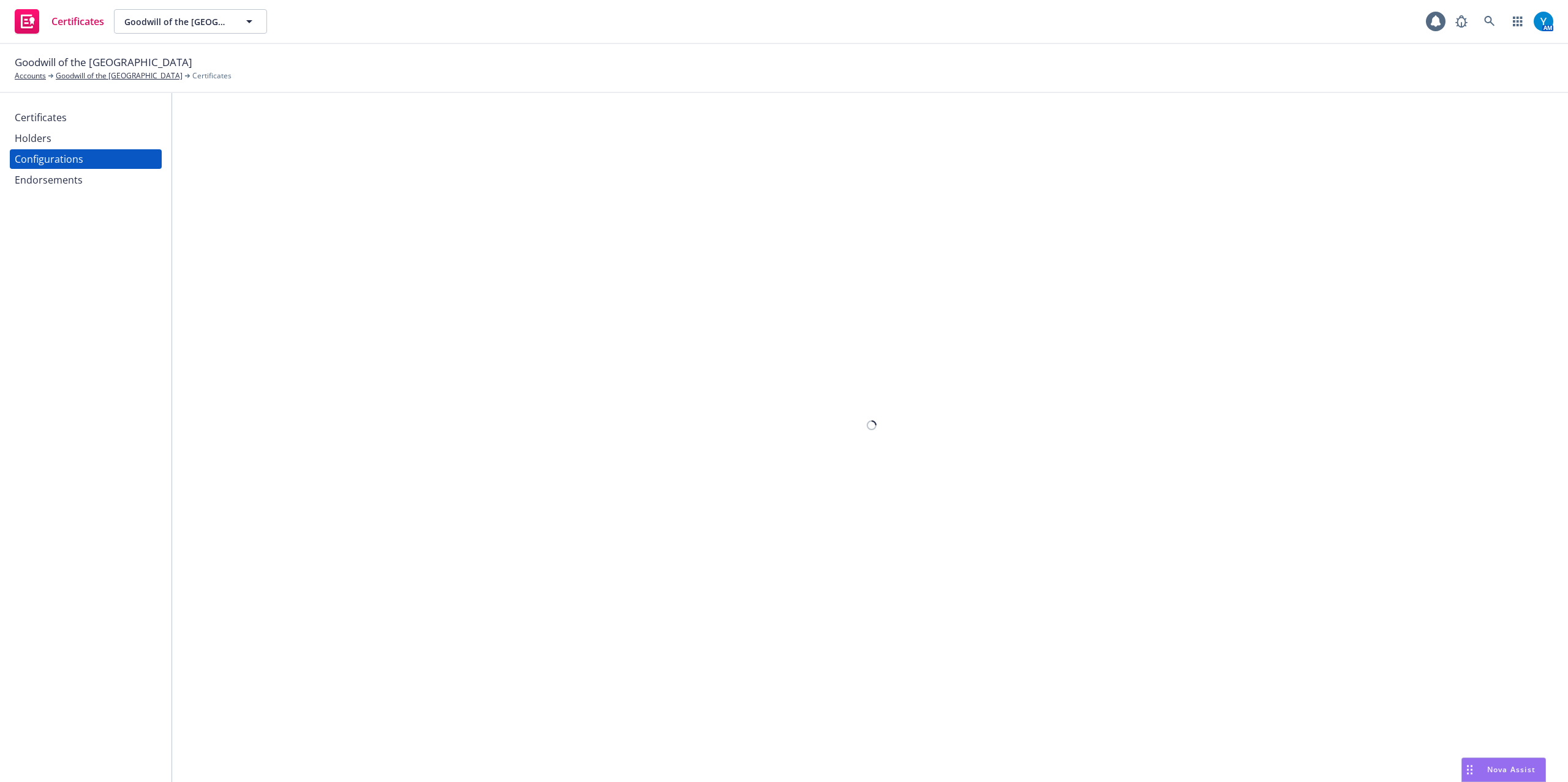
click at [61, 176] on div "Endorsements" at bounding box center [48, 180] width 68 height 19
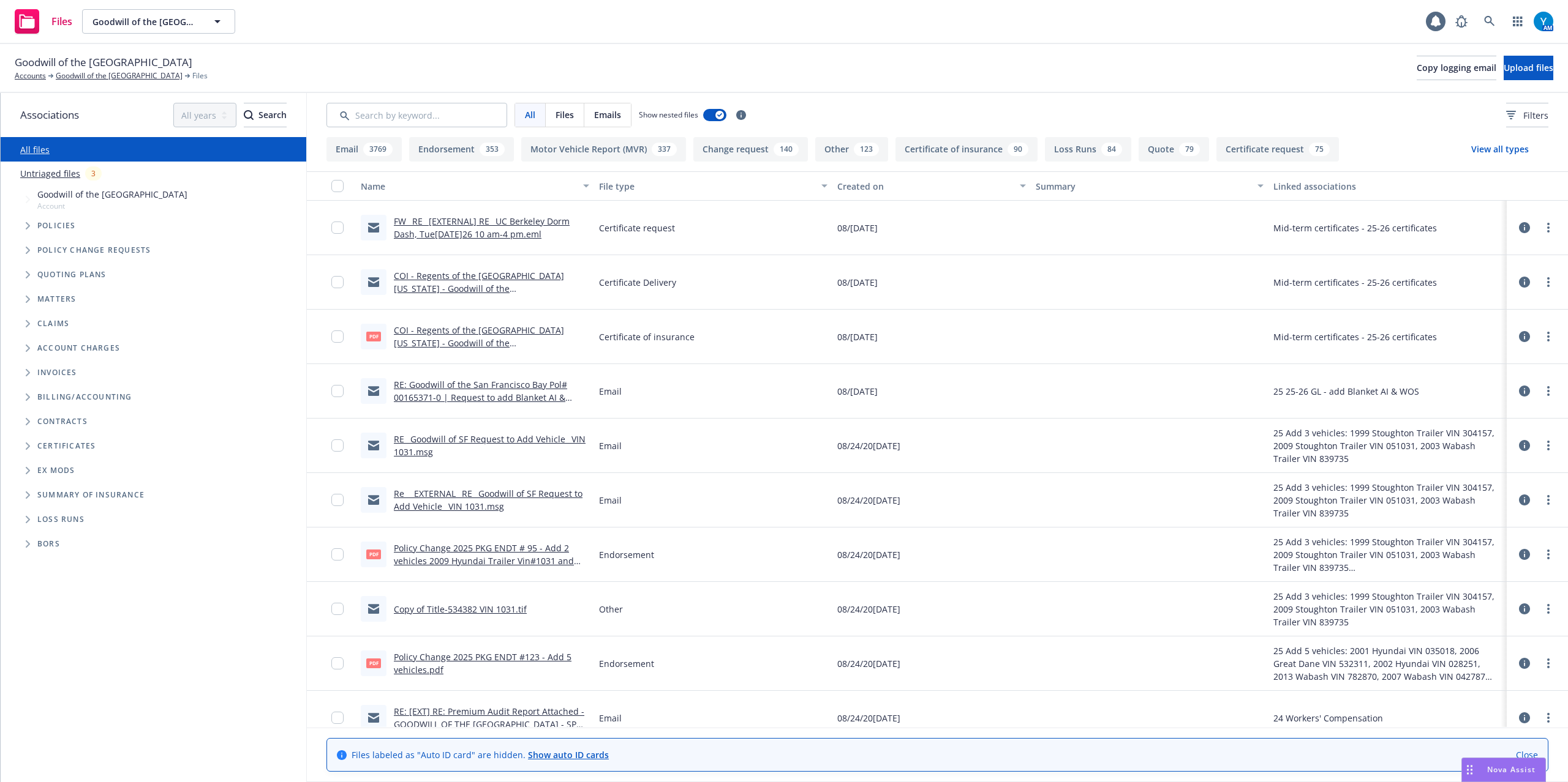
click at [517, 290] on link "COI - Regents of the [GEOGRAPHIC_DATA][US_STATE] - Goodwill of the [GEOGRAPHIC_…" at bounding box center [479, 288] width 171 height 38
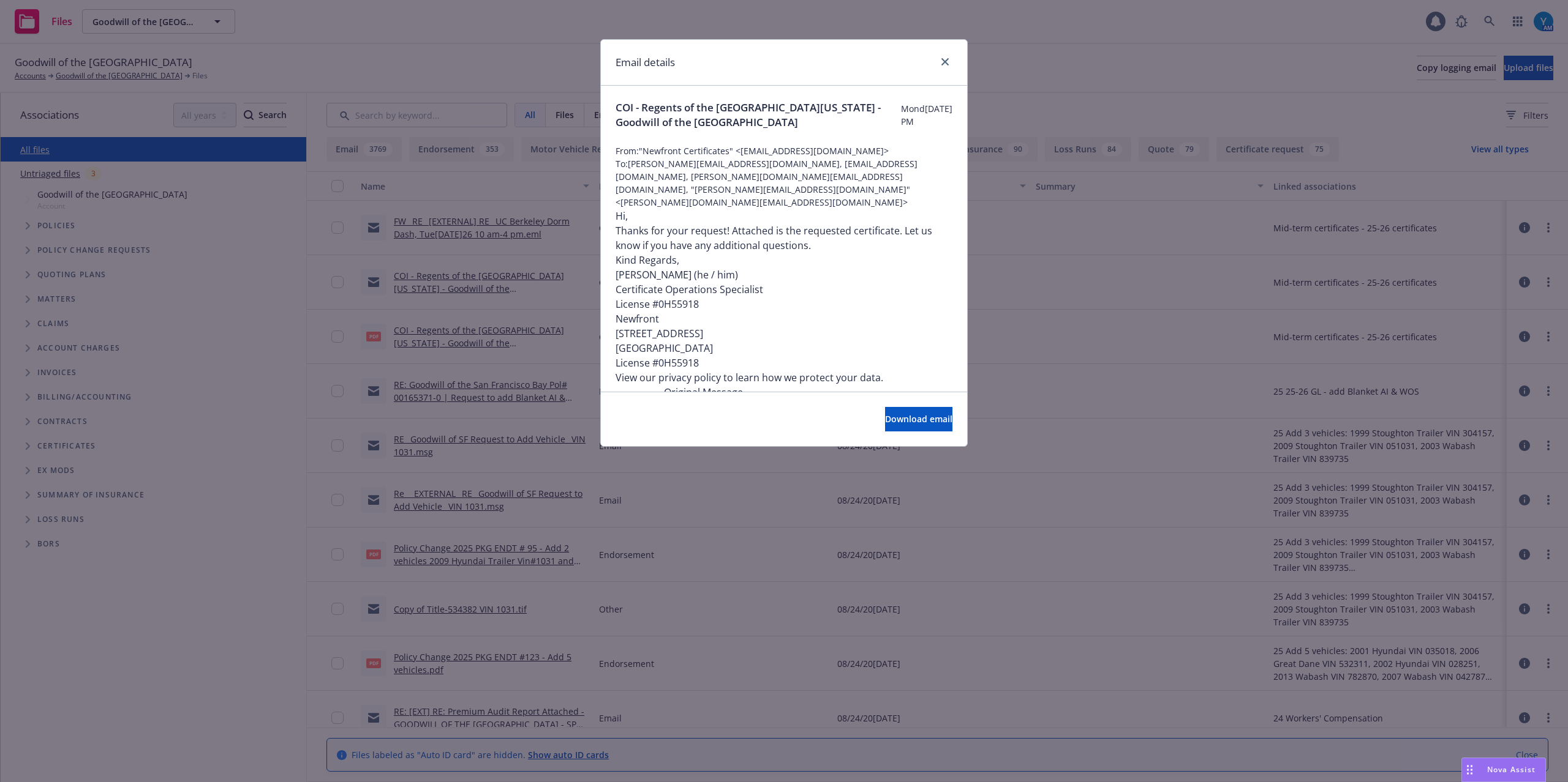
click at [939, 70] on div at bounding box center [942, 62] width 19 height 16
click at [947, 64] on icon "close" at bounding box center [945, 62] width 8 height 8
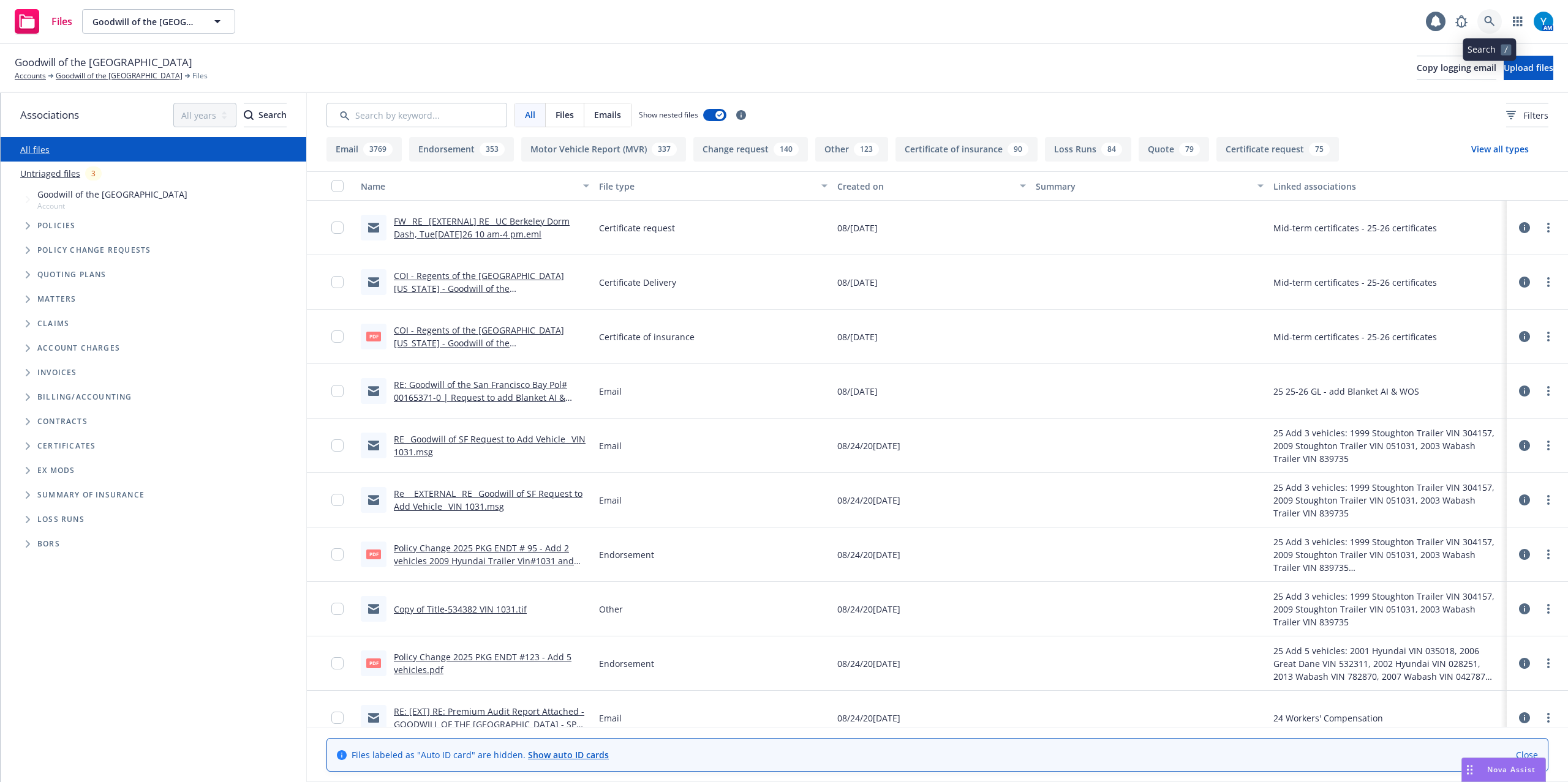
click at [1481, 23] on link at bounding box center [1490, 22] width 25 height 25
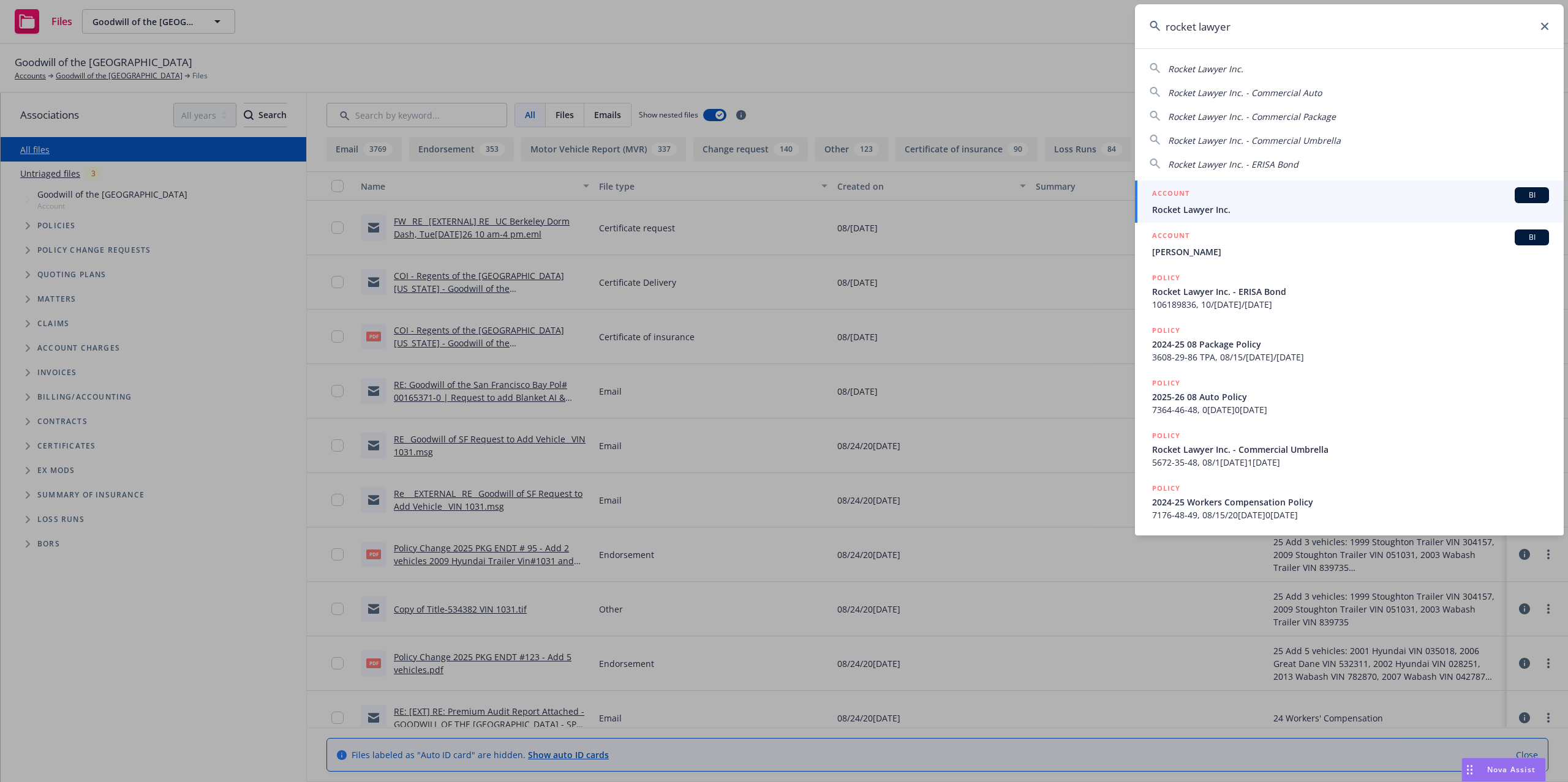
type input "rocket lawyer"
click at [1275, 202] on div "ACCOUNT BI" at bounding box center [1350, 195] width 397 height 16
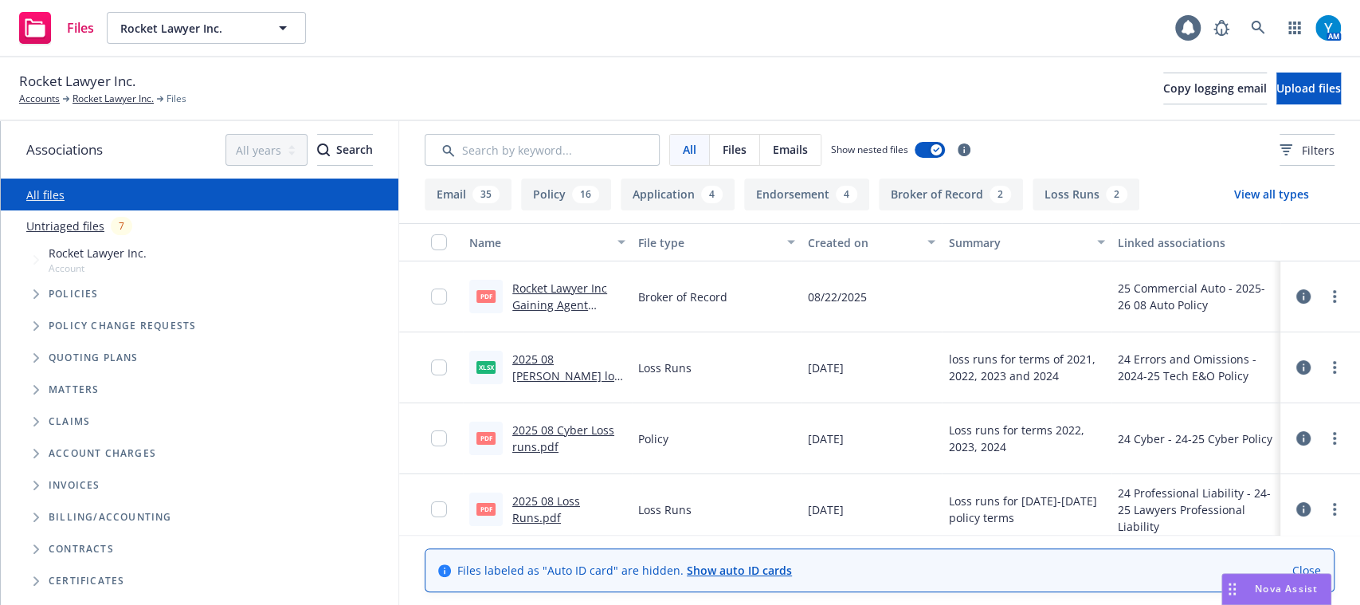
click at [943, 10] on div "Files Rocket Lawyer Inc. Rocket Lawyer Inc. 1 AM" at bounding box center [680, 28] width 1360 height 57
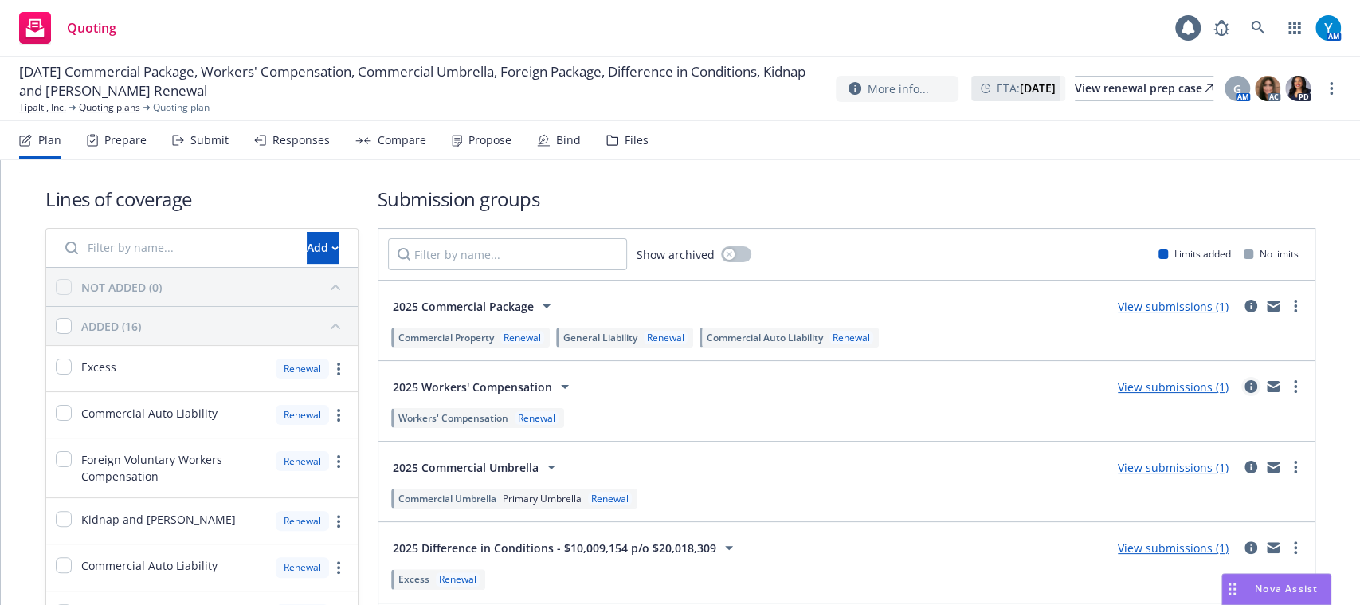
click at [1241, 378] on link "circleInformation" at bounding box center [1250, 386] width 19 height 19
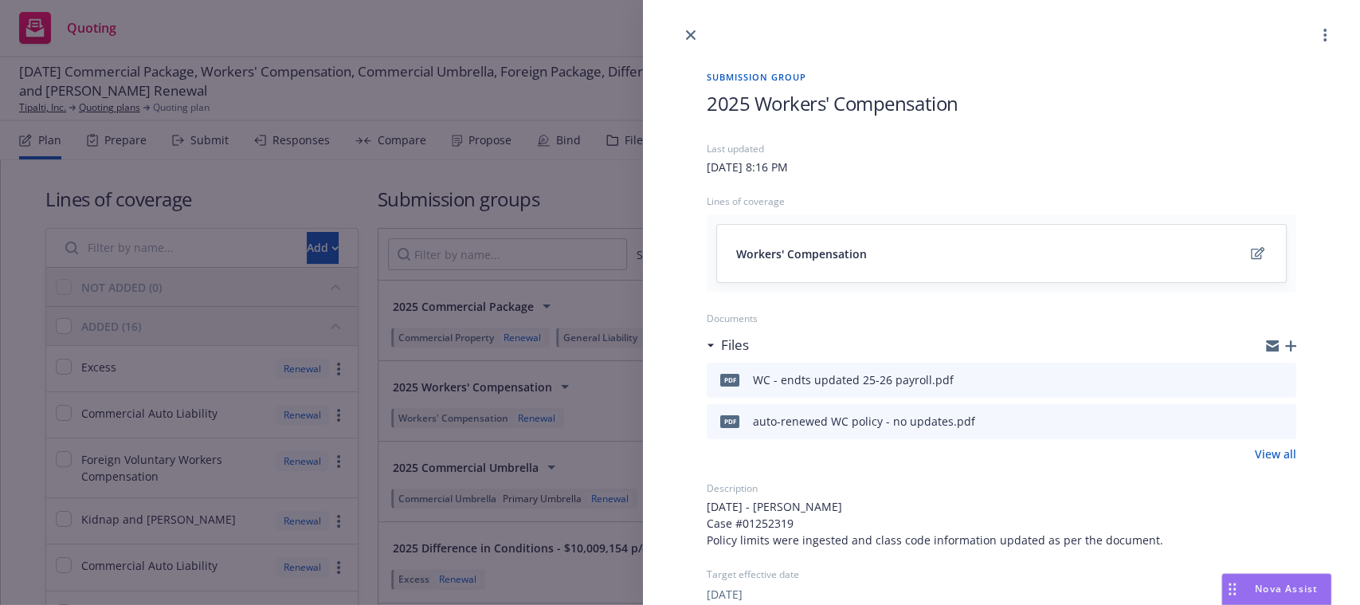
click at [1274, 415] on icon "preview file" at bounding box center [1281, 420] width 14 height 11
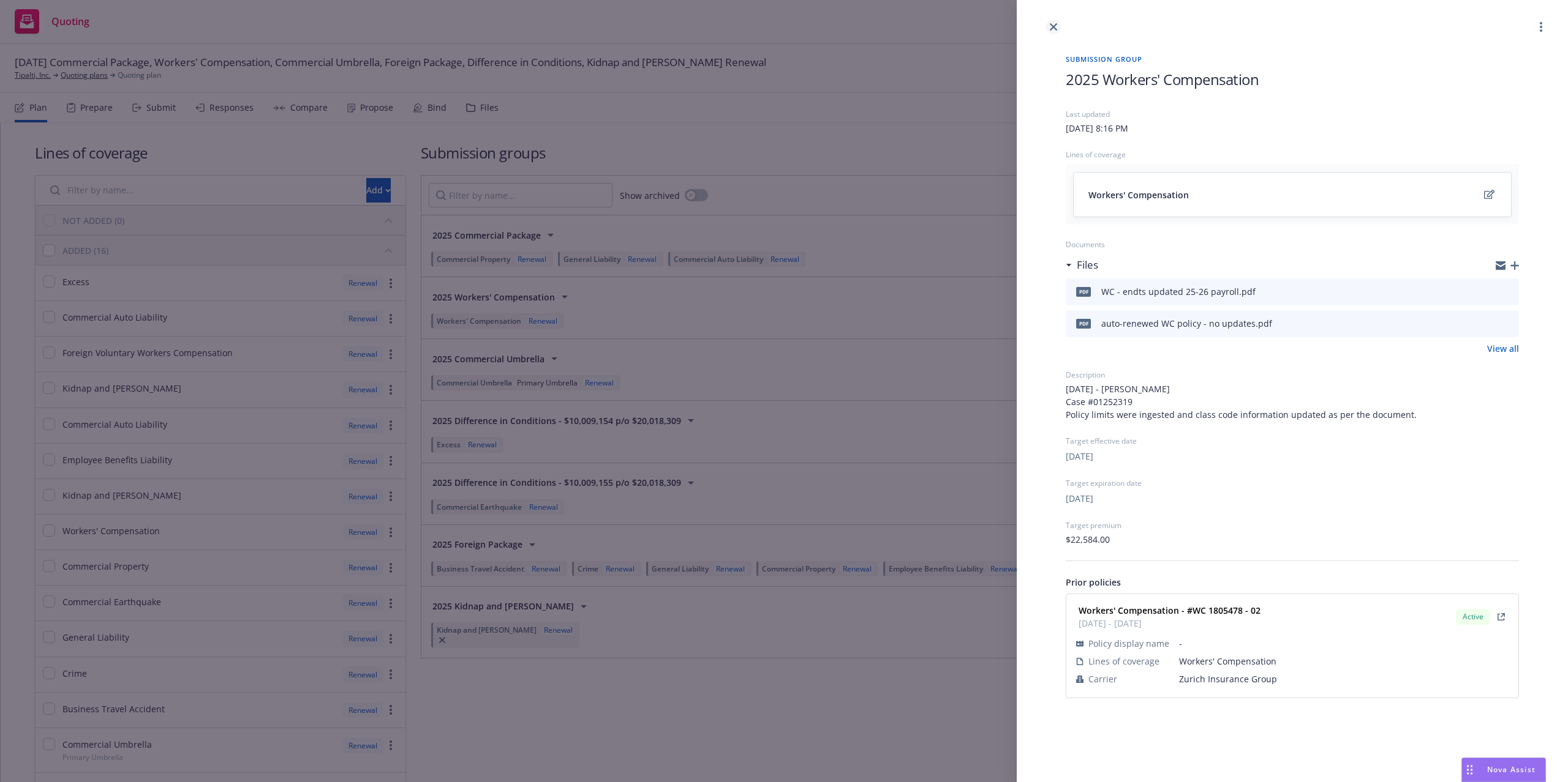
click at [1045, 25] on icon "close" at bounding box center [1054, 27] width 8 height 8
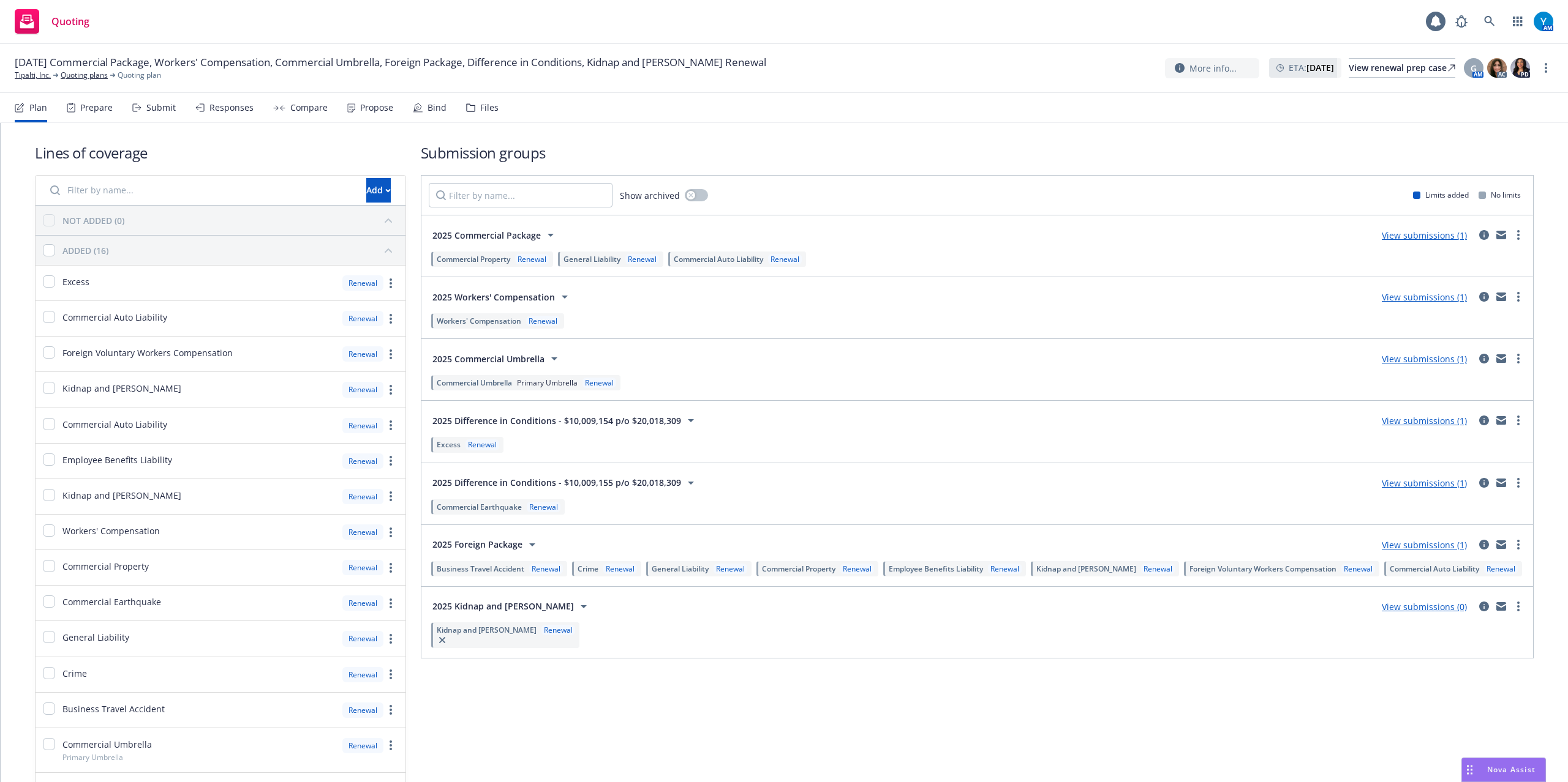
click at [596, 58] on span "08/31/25 Commercial Package, Workers' Compensation, Commercial Umbrella, Foreig…" at bounding box center [390, 62] width 752 height 15
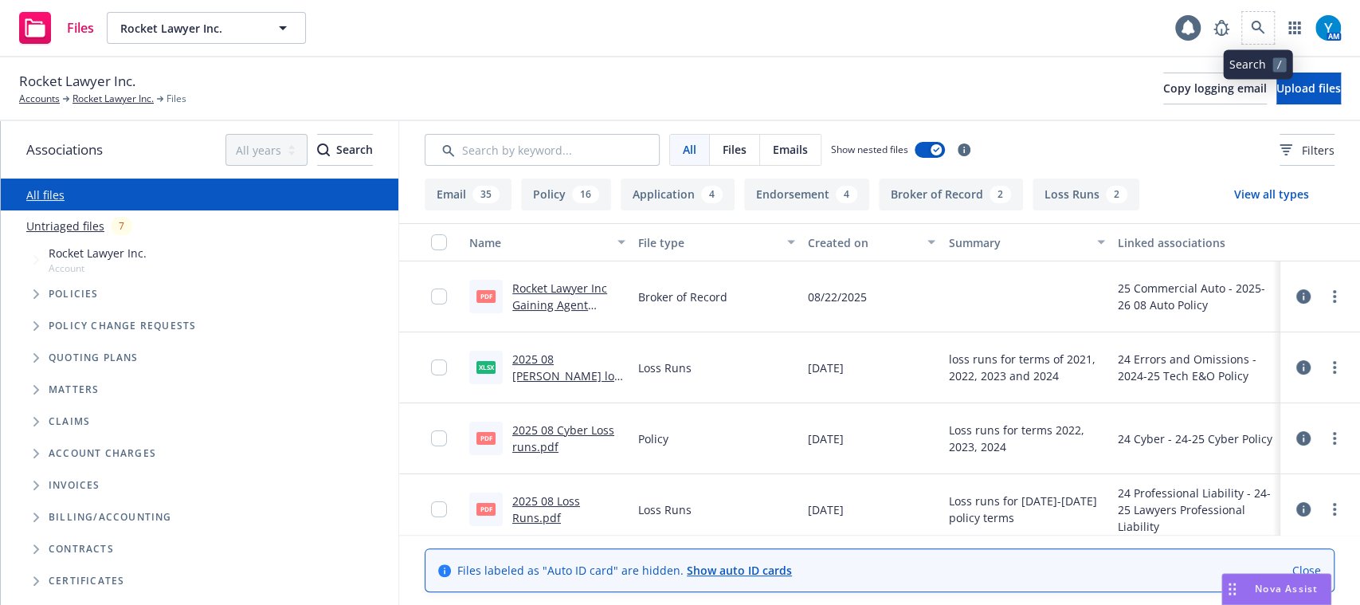
click at [1271, 18] on span at bounding box center [1258, 28] width 32 height 32
click at [1251, 22] on icon at bounding box center [1258, 28] width 14 height 14
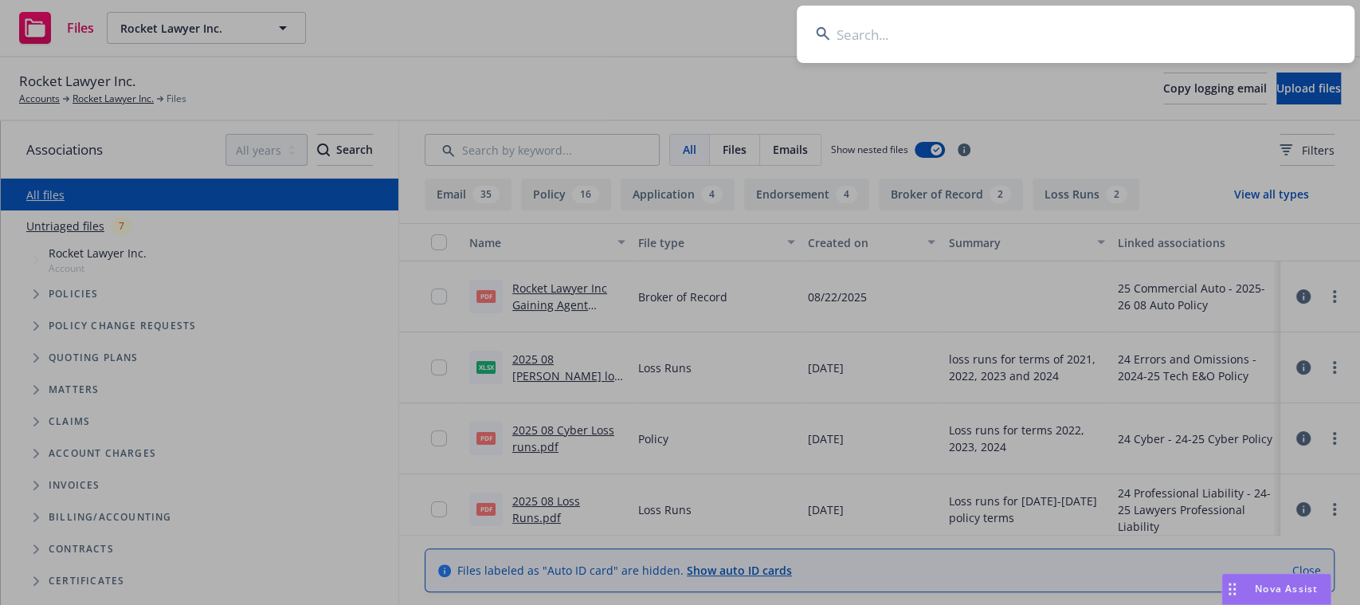
click at [919, 45] on input at bounding box center [1076, 34] width 558 height 57
type input "virtu financ"
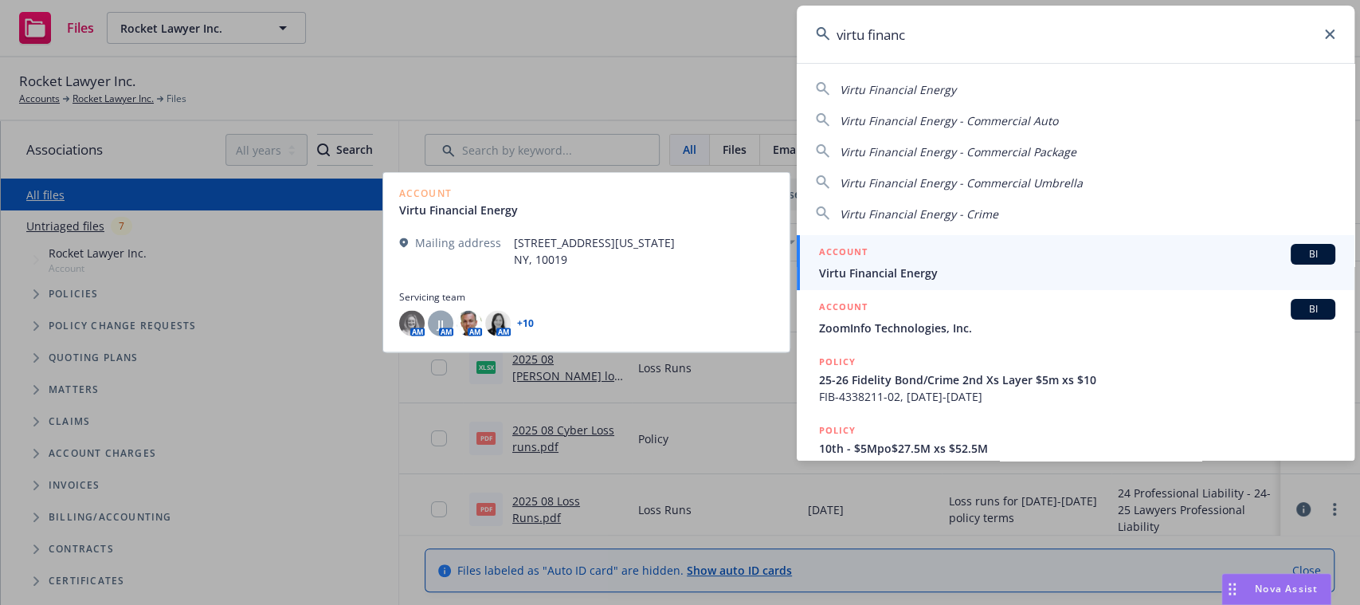
click at [925, 262] on div "ACCOUNT BI" at bounding box center [1077, 254] width 516 height 21
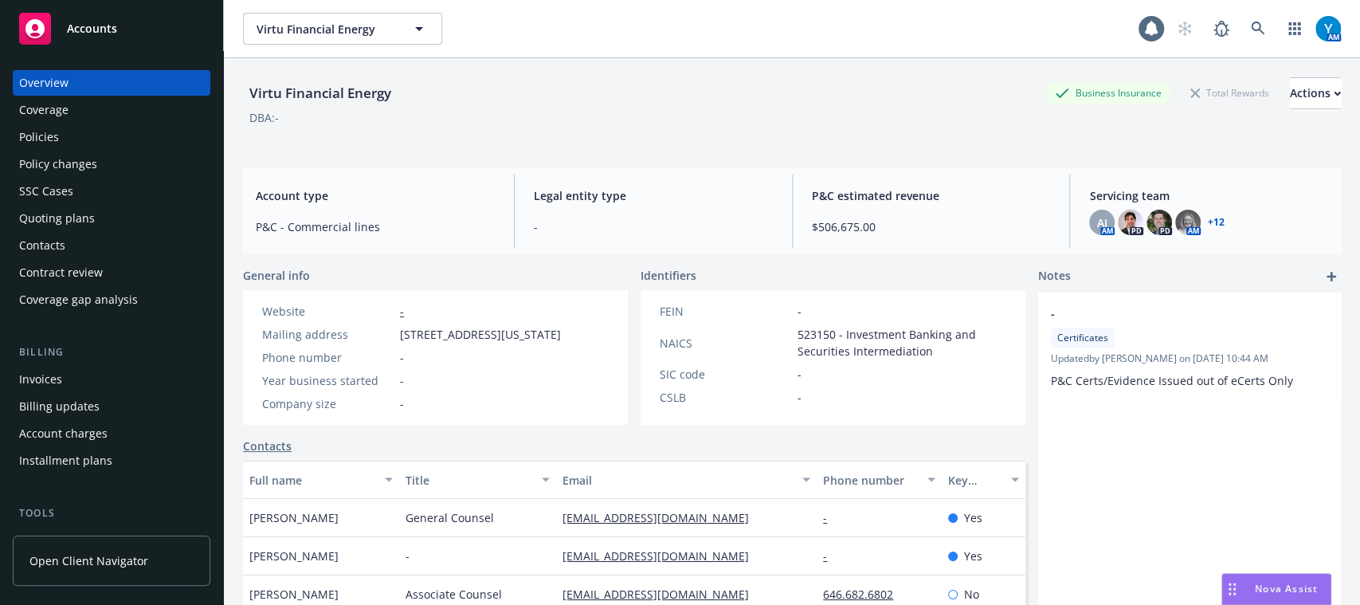
click at [63, 143] on div "Policies" at bounding box center [111, 136] width 185 height 25
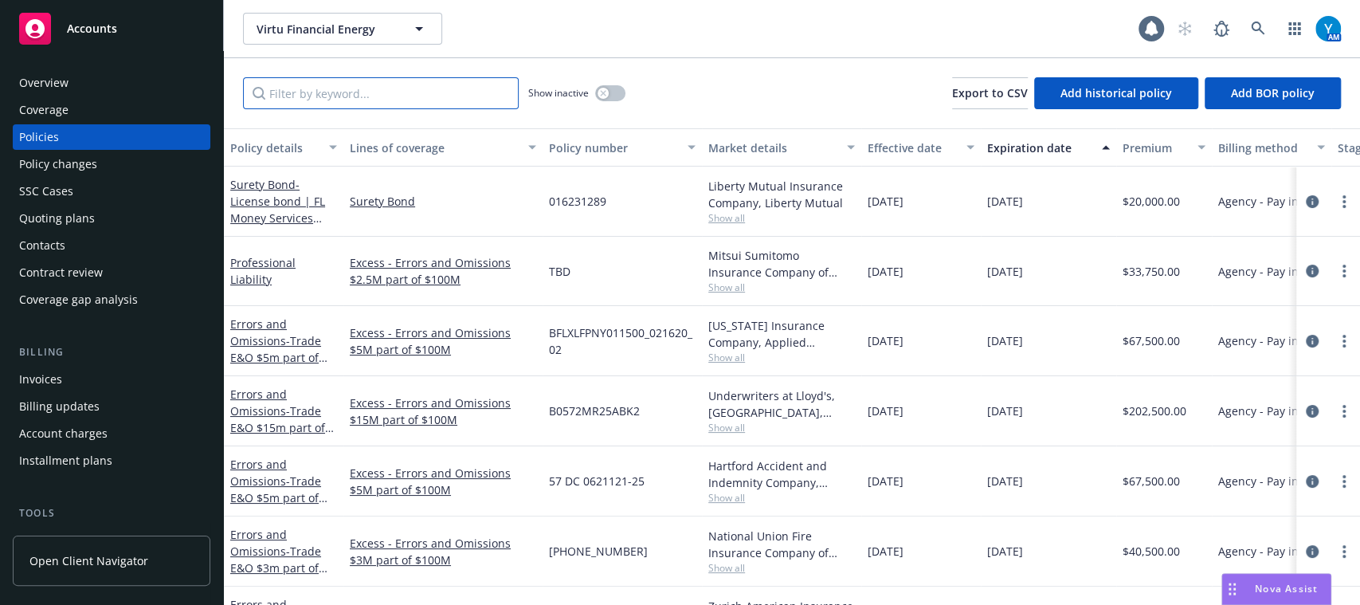
click at [392, 108] on input "Filter by keyword..." at bounding box center [381, 93] width 276 height 32
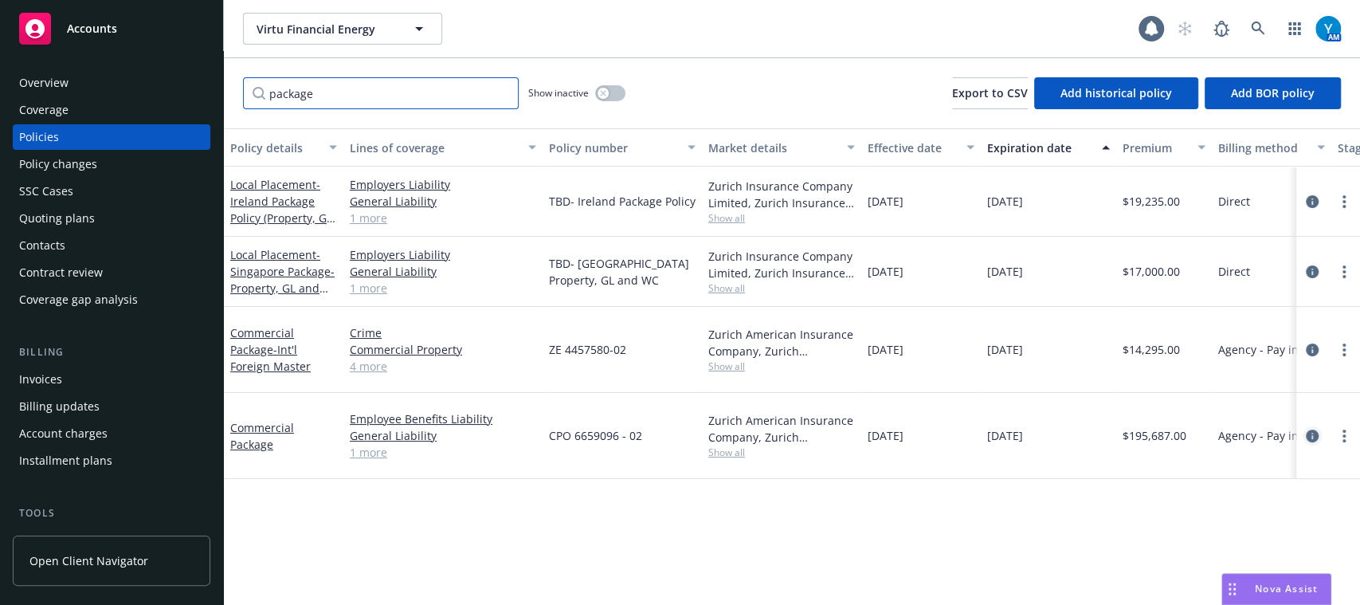
type input "package"
click at [1314, 429] on icon "circleInformation" at bounding box center [1312, 435] width 13 height 13
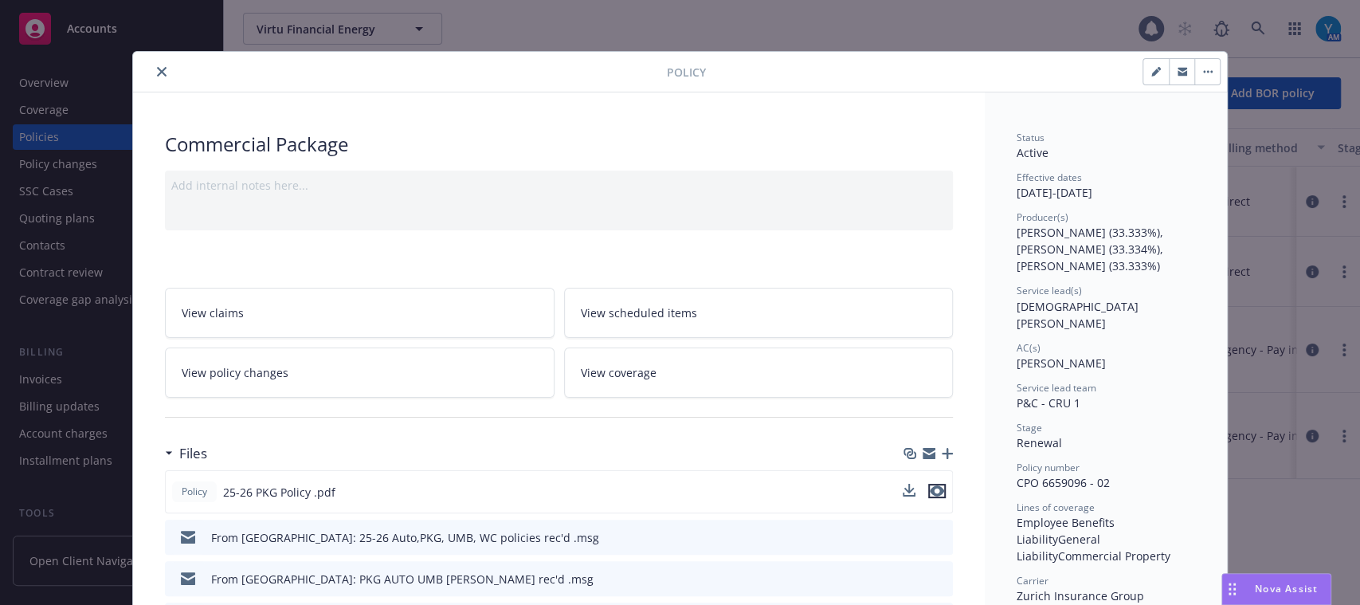
click at [930, 490] on icon "preview file" at bounding box center [937, 490] width 14 height 11
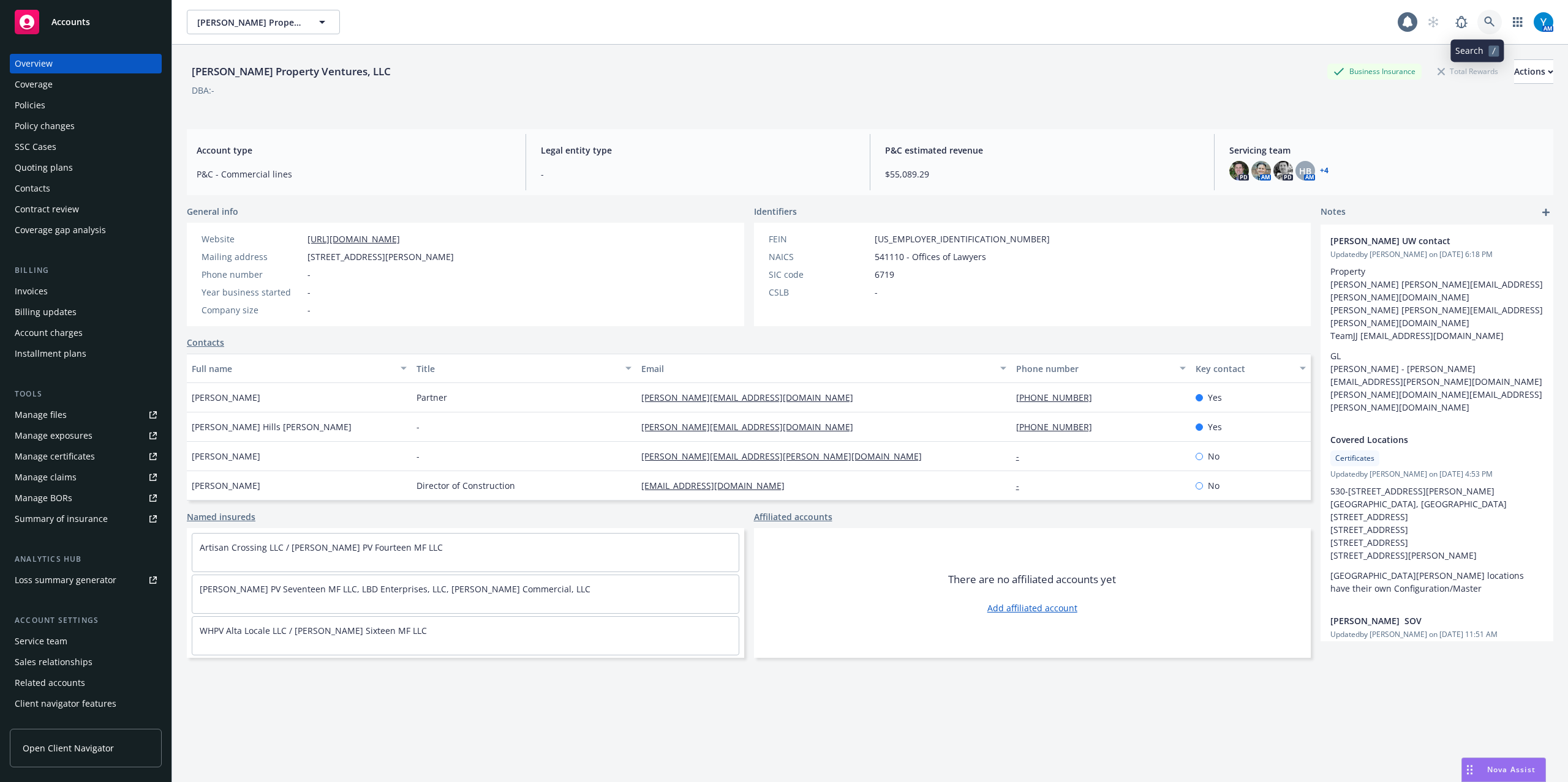
click at [1477, 18] on link at bounding box center [1490, 22] width 25 height 25
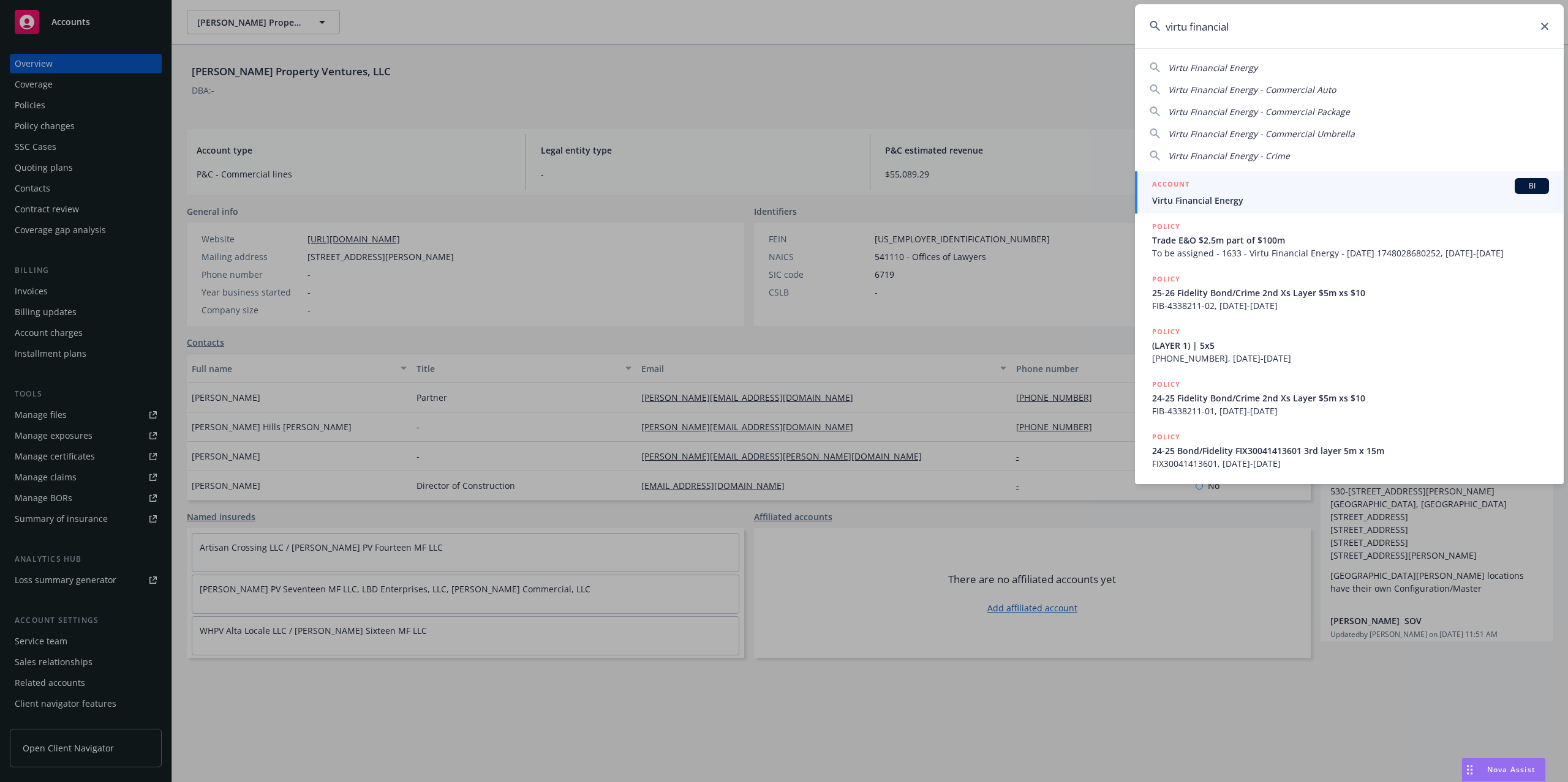
type input "virtu financial"
click at [1269, 191] on div "ACCOUNT BI" at bounding box center [1350, 186] width 397 height 16
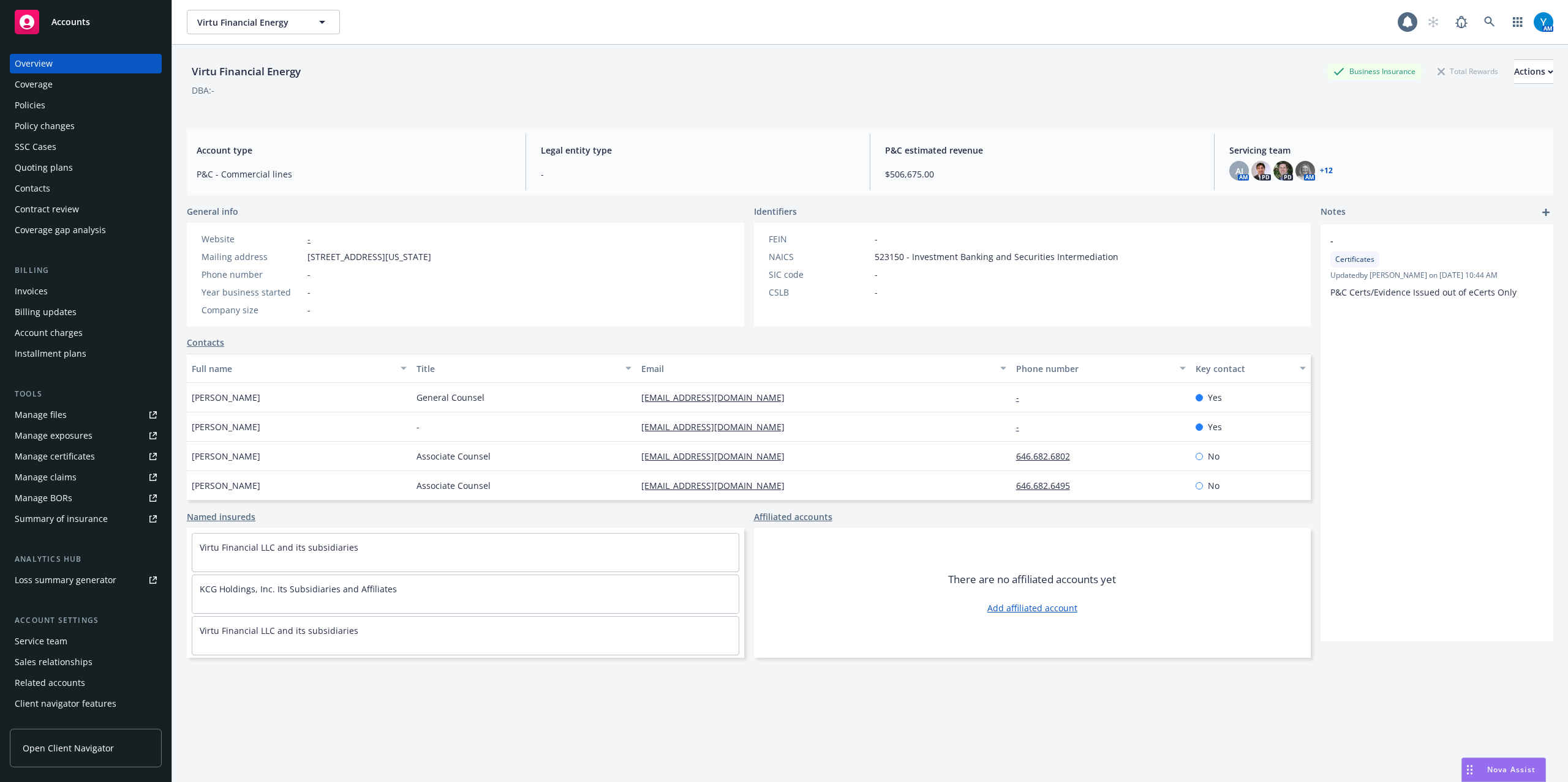
click at [25, 104] on div "Policies" at bounding box center [30, 104] width 31 height 19
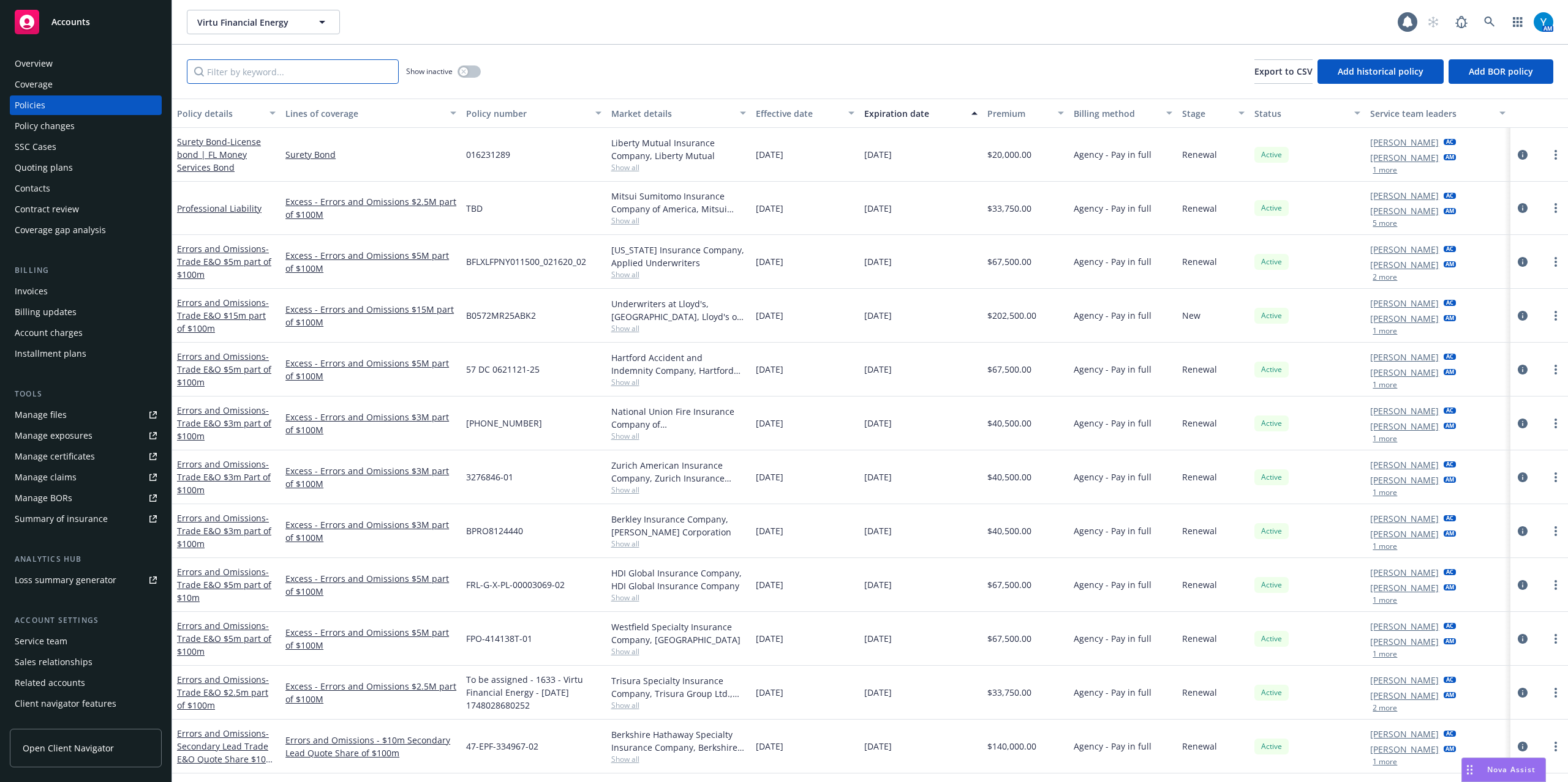
drag, startPoint x: 282, startPoint y: 76, endPoint x: 275, endPoint y: 65, distance: 13.0
click at [282, 72] on input "Filter by keyword..." at bounding box center [293, 71] width 212 height 25
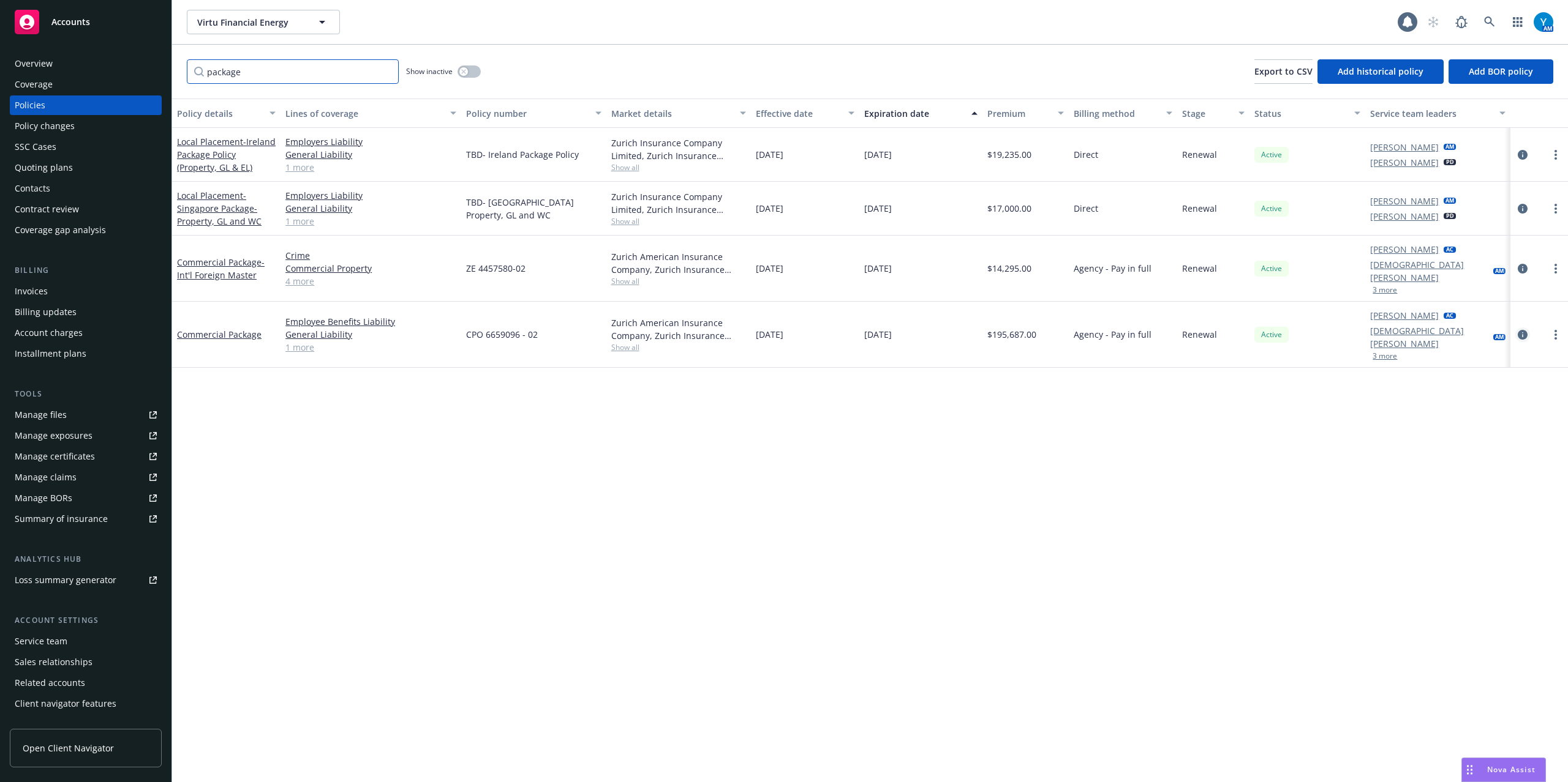
type input "package"
click at [1520, 330] on icon "circleInformation" at bounding box center [1522, 334] width 10 height 10
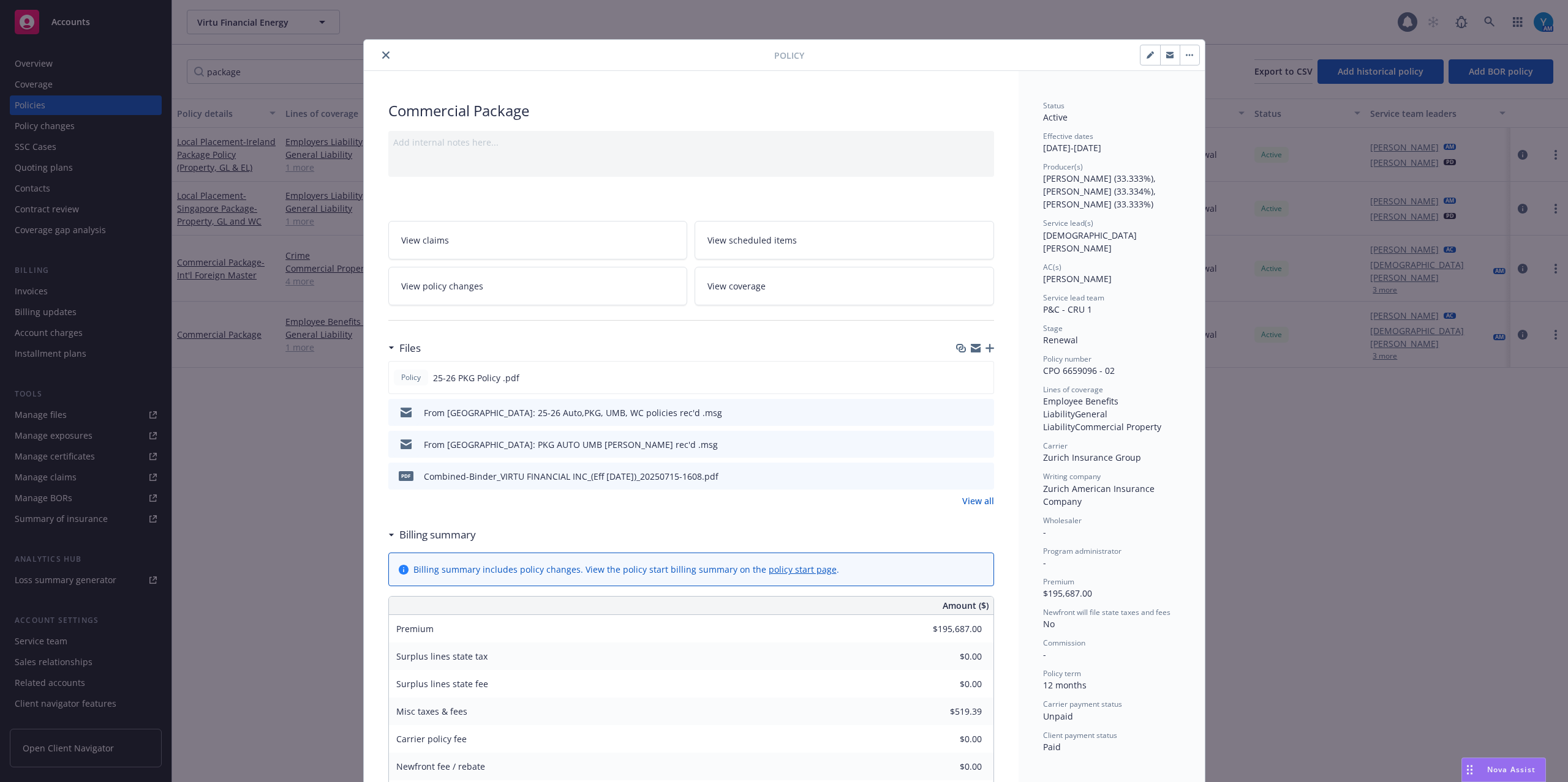
click at [68, 429] on div "Policy Commercial Package Add internal notes here... View claims View scheduled…" at bounding box center [784, 391] width 1568 height 782
click at [378, 53] on button "close" at bounding box center [385, 55] width 15 height 15
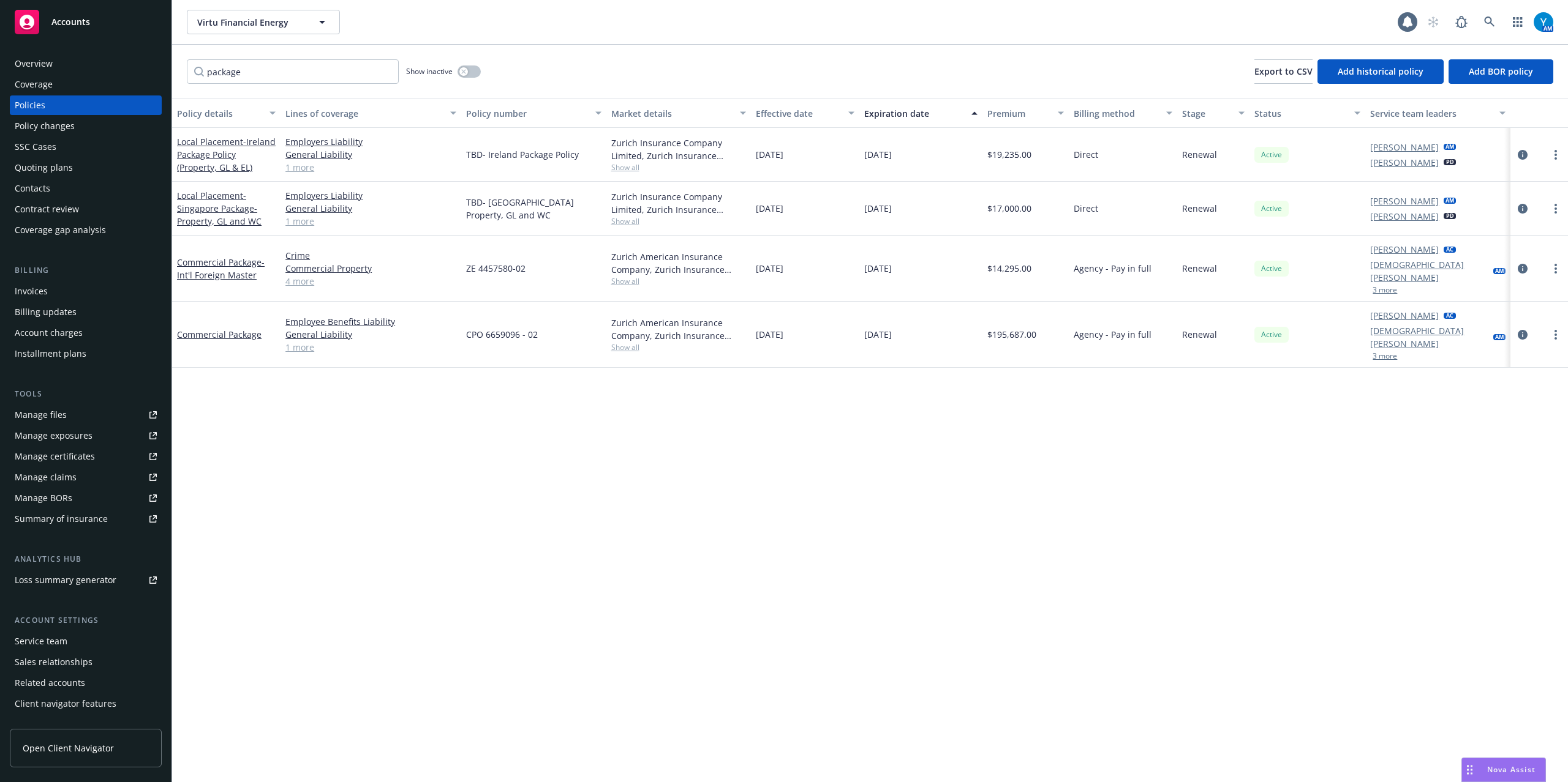
click at [57, 419] on div "Manage files" at bounding box center [41, 414] width 52 height 19
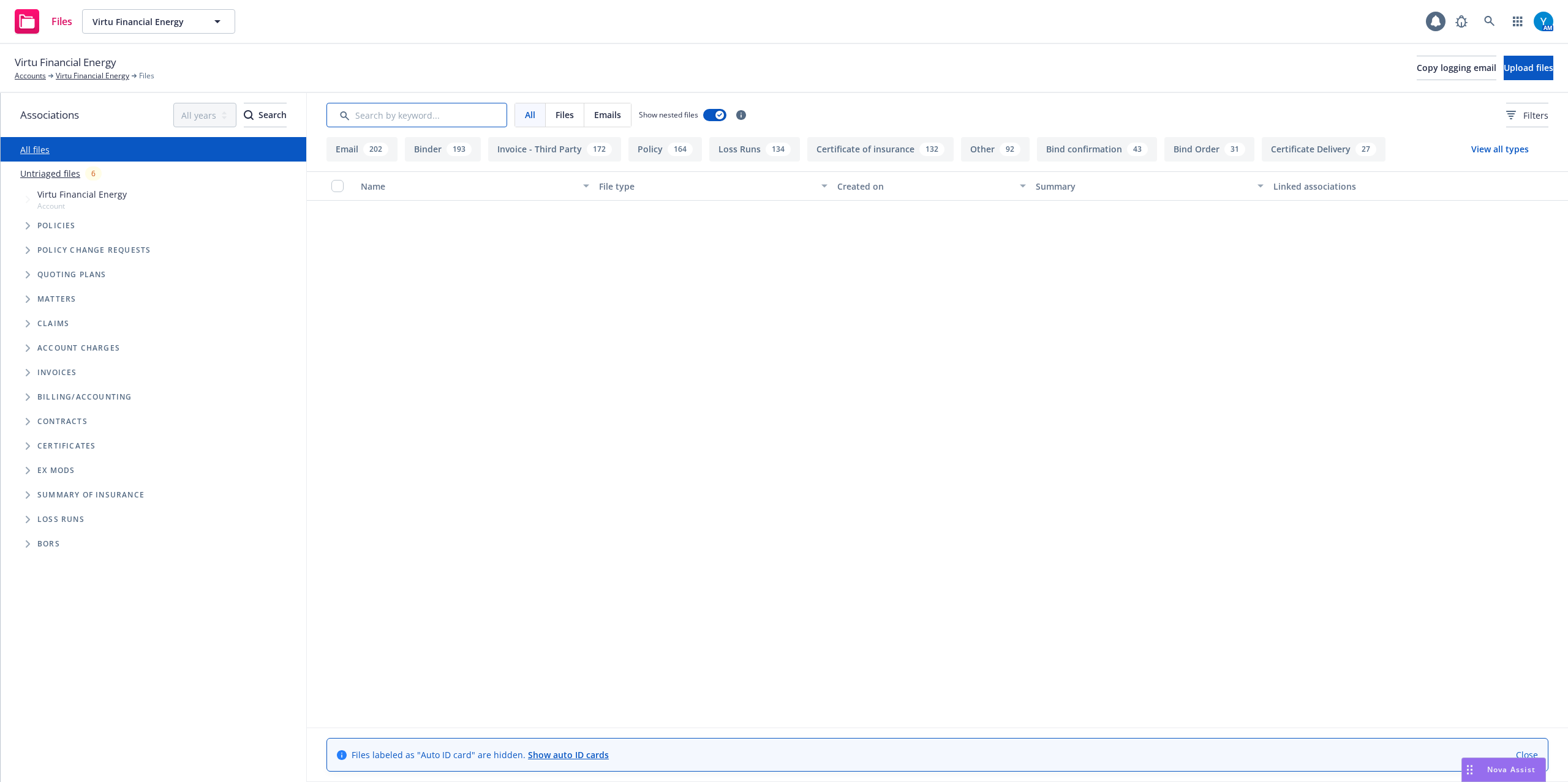
click at [425, 113] on input "Search by keyword..." at bounding box center [417, 115] width 181 height 25
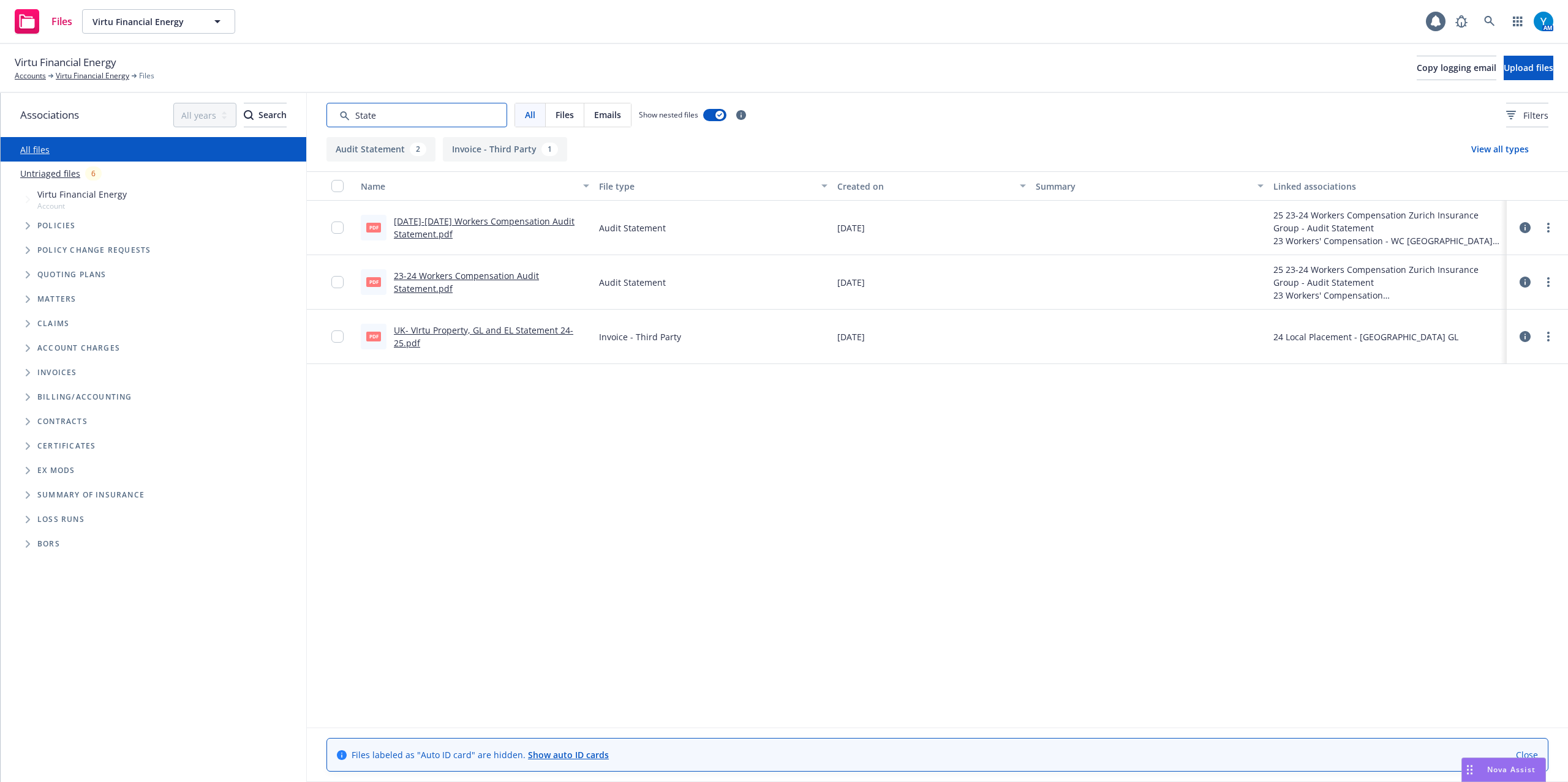
type input "State"
click at [316, 64] on div "Virtu Financial Energy Accounts Virtu Financial Energy Files Copy logging email…" at bounding box center [784, 68] width 1539 height 27
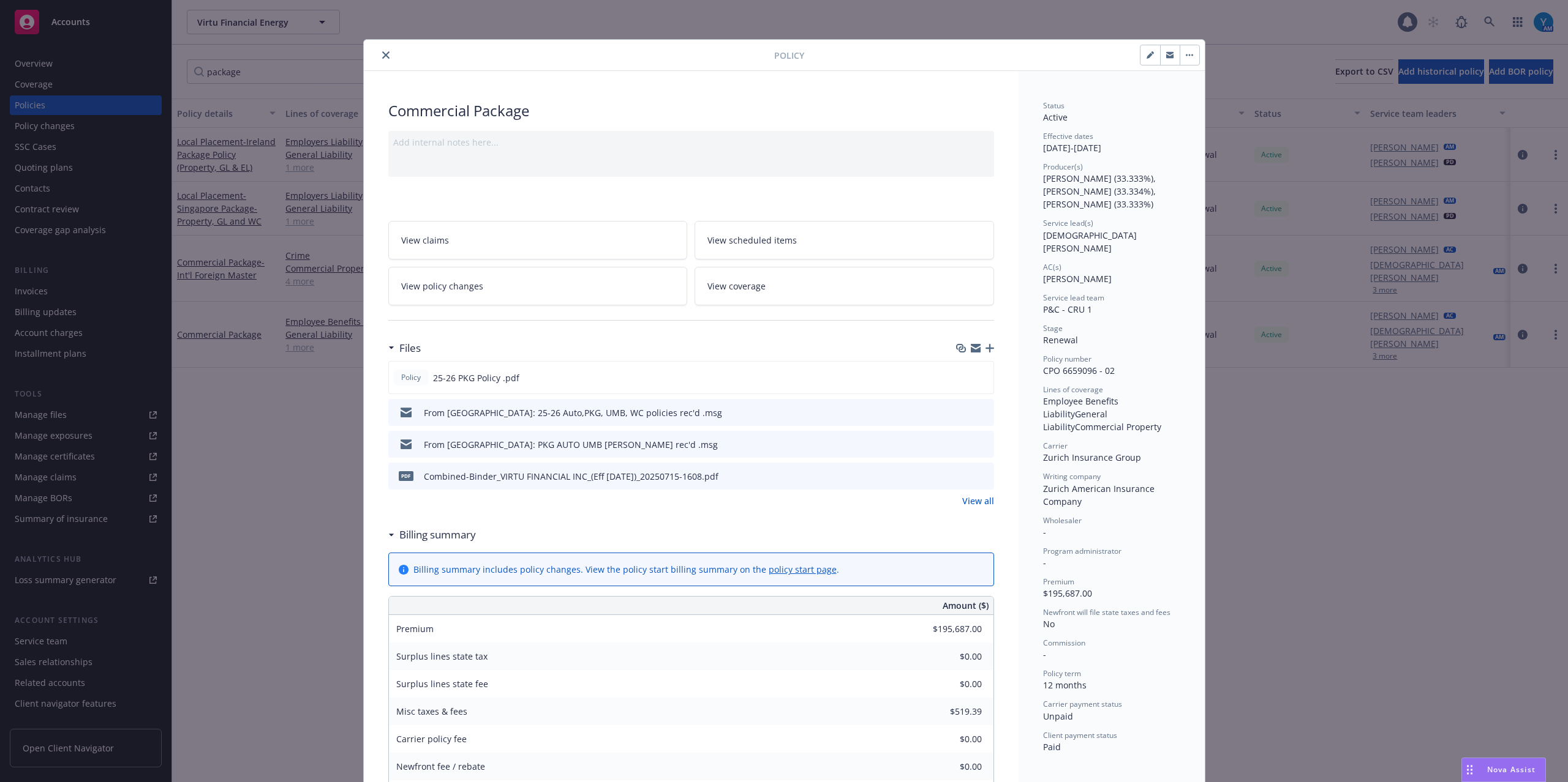
click at [382, 57] on icon "close" at bounding box center [386, 55] width 8 height 8
